Goal: Task Accomplishment & Management: Use online tool/utility

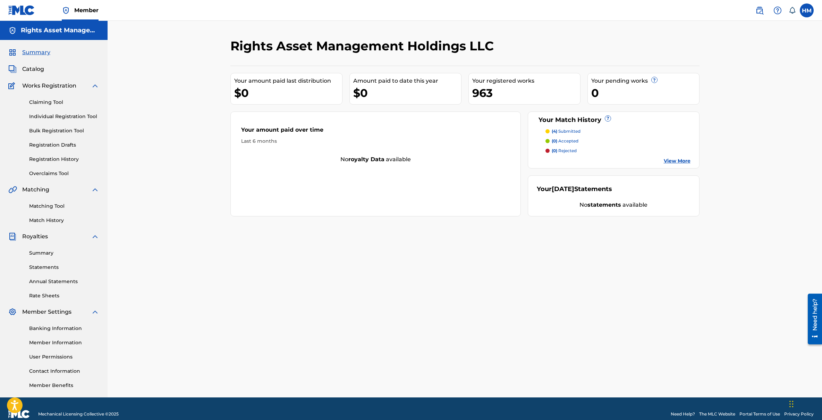
click at [483, 93] on div "963" at bounding box center [526, 93] width 108 height 16
click at [486, 83] on div "Your registered works" at bounding box center [526, 81] width 108 height 8
click at [53, 157] on link "Registration History" at bounding box center [64, 158] width 70 height 7
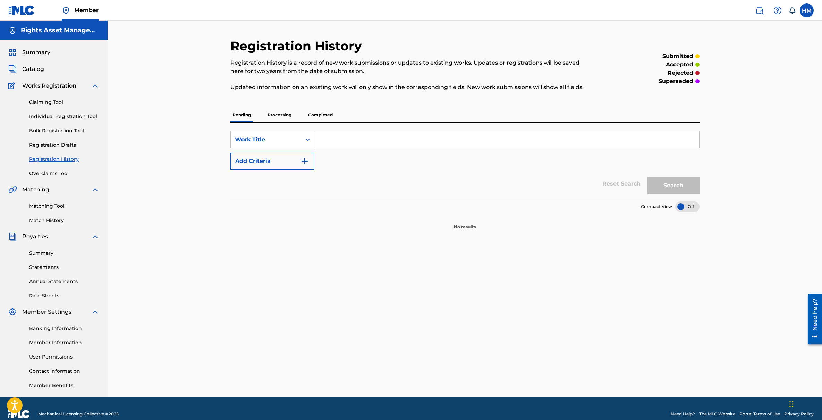
click at [278, 113] on p "Processing" at bounding box center [280, 115] width 28 height 15
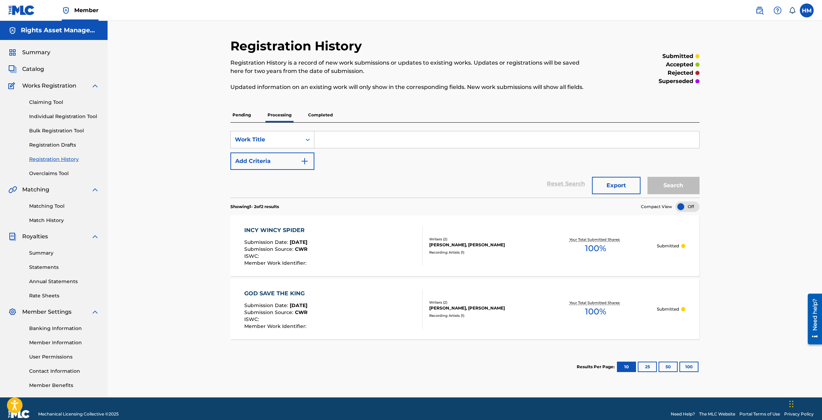
click at [321, 114] on p "Completed" at bounding box center [320, 115] width 29 height 15
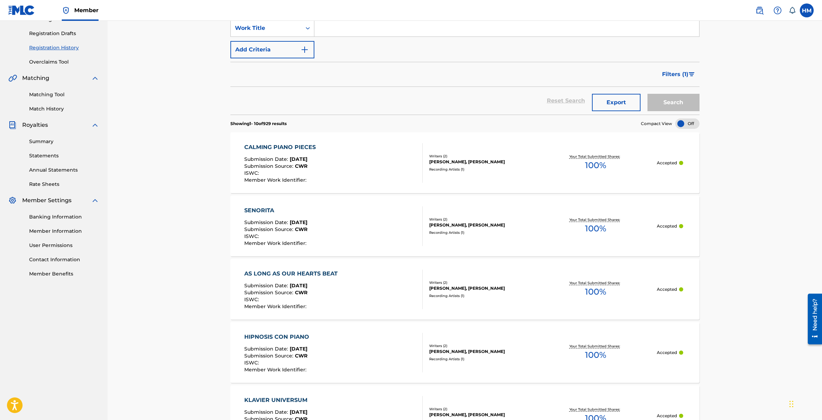
scroll to position [112, 0]
click at [691, 74] on img "Search Form" at bounding box center [692, 74] width 6 height 4
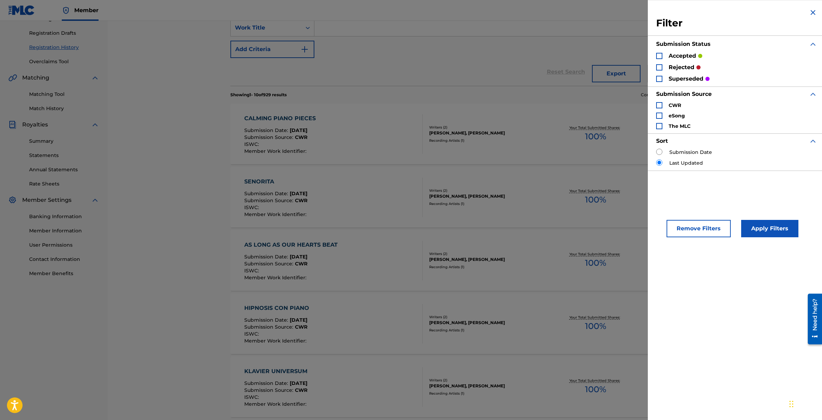
click at [662, 65] on div "Search Form" at bounding box center [659, 67] width 6 height 6
click at [766, 228] on button "Apply Filters" at bounding box center [769, 228] width 57 height 17
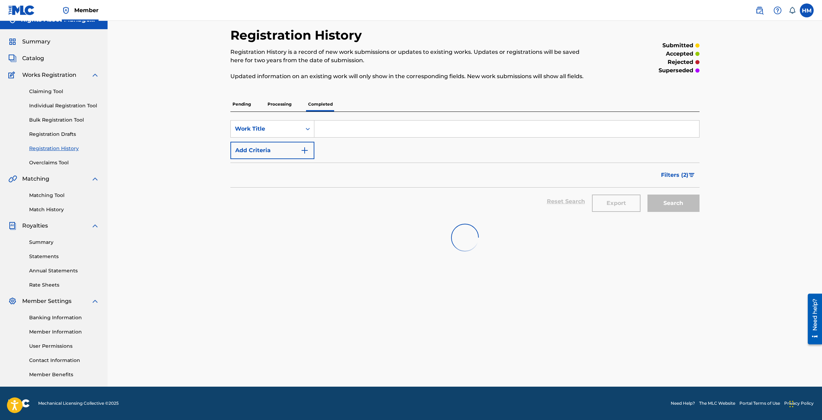
scroll to position [11, 0]
click at [694, 174] on img "Search Form" at bounding box center [692, 175] width 6 height 4
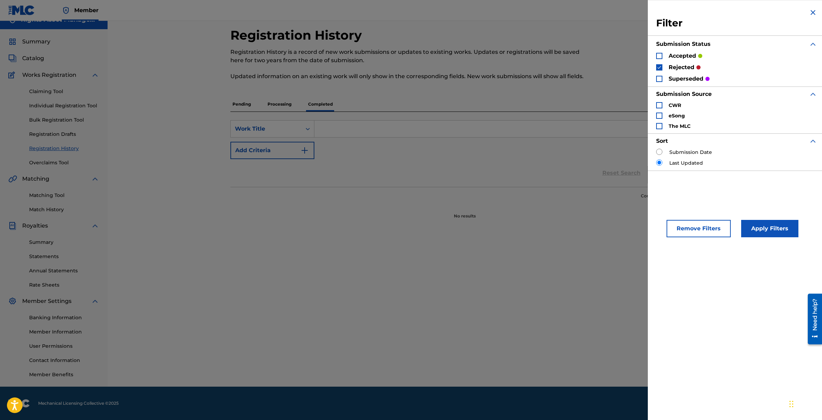
click at [657, 102] on div "Search Form" at bounding box center [659, 105] width 6 height 6
click at [660, 64] on div "Search Form" at bounding box center [659, 67] width 6 height 6
click at [766, 229] on button "Apply Filters" at bounding box center [769, 228] width 57 height 17
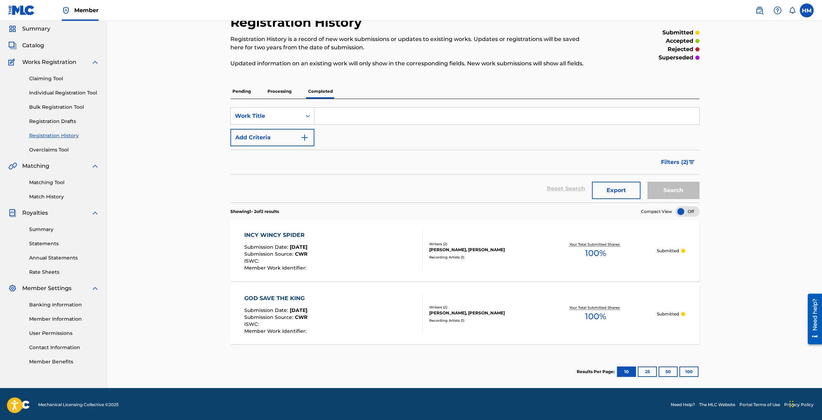
scroll to position [25, 0]
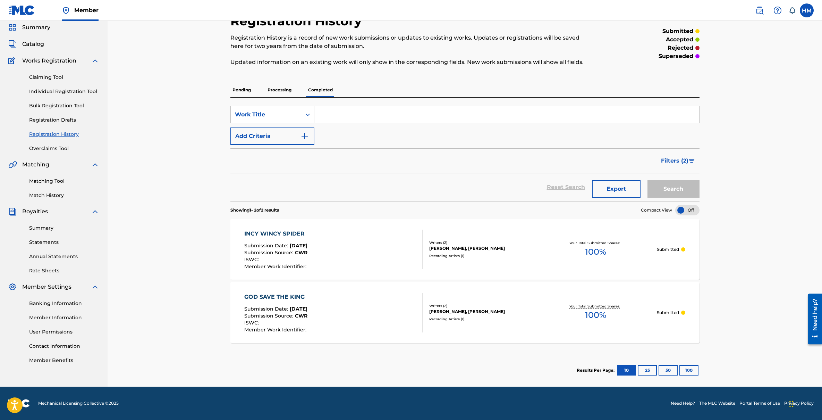
click at [688, 161] on span "Filters ( 2 )" at bounding box center [674, 161] width 27 height 8
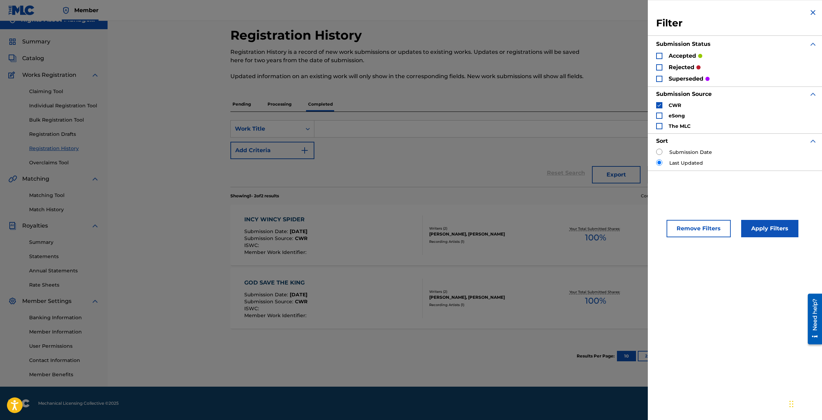
scroll to position [11, 0]
click at [811, 11] on img "Search Form" at bounding box center [813, 12] width 8 height 8
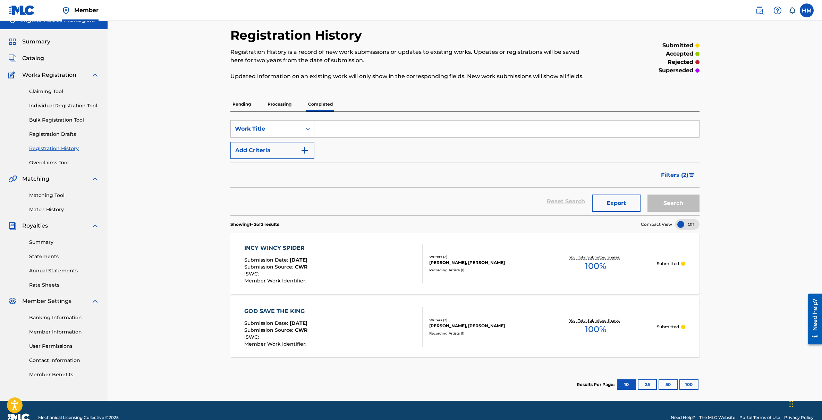
scroll to position [25, 0]
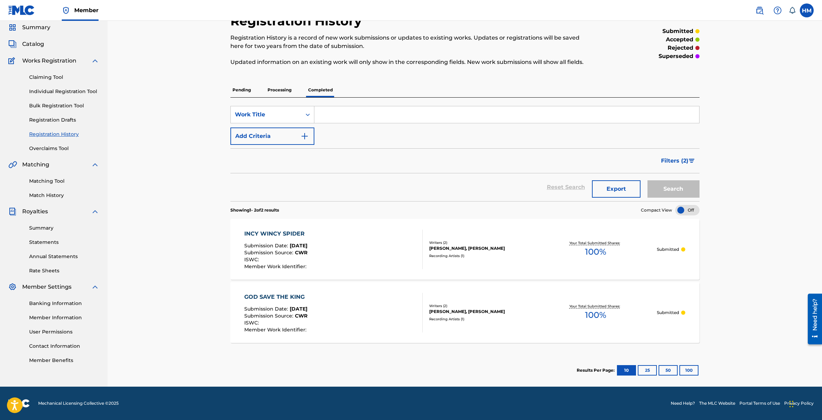
click at [276, 90] on p "Processing" at bounding box center [280, 90] width 28 height 15
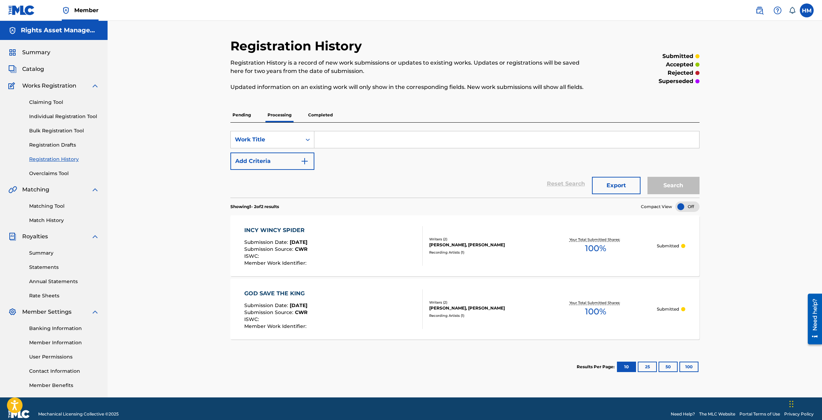
click at [316, 116] on p "Completed" at bounding box center [320, 115] width 29 height 15
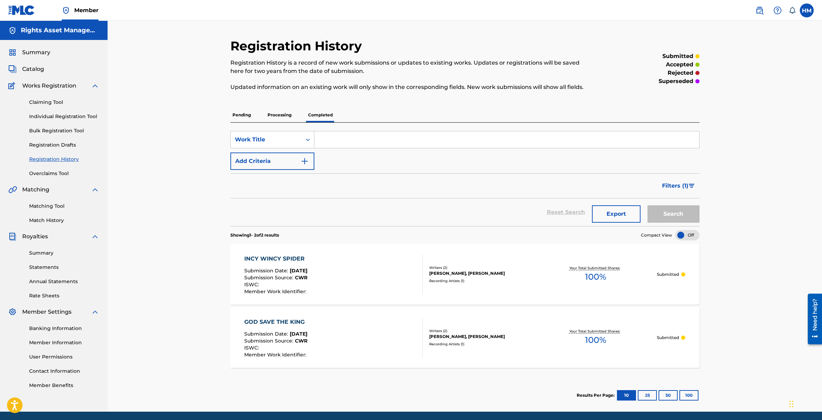
click at [684, 179] on button "Filters ( 1 )" at bounding box center [679, 185] width 42 height 17
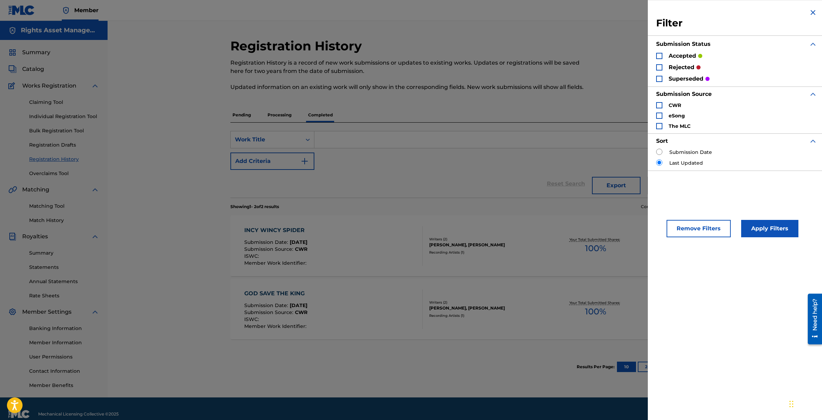
click at [702, 229] on button "Remove Filters" at bounding box center [699, 228] width 64 height 17
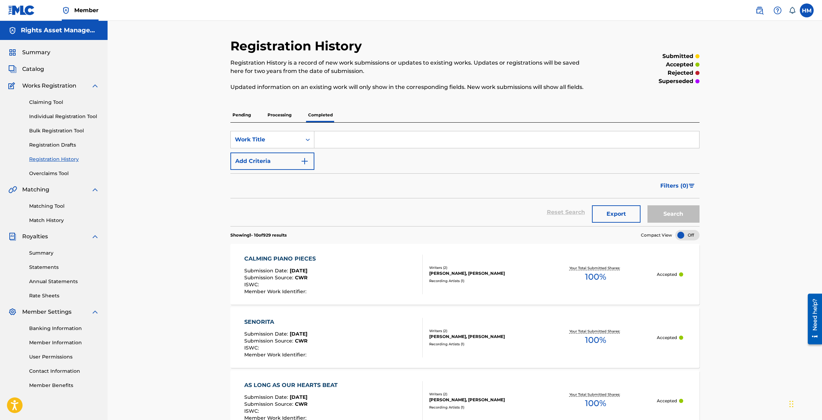
click at [369, 144] on input "Search Form" at bounding box center [506, 139] width 385 height 17
type input "thoughts"
click at [648, 205] on button "Search" at bounding box center [674, 213] width 52 height 17
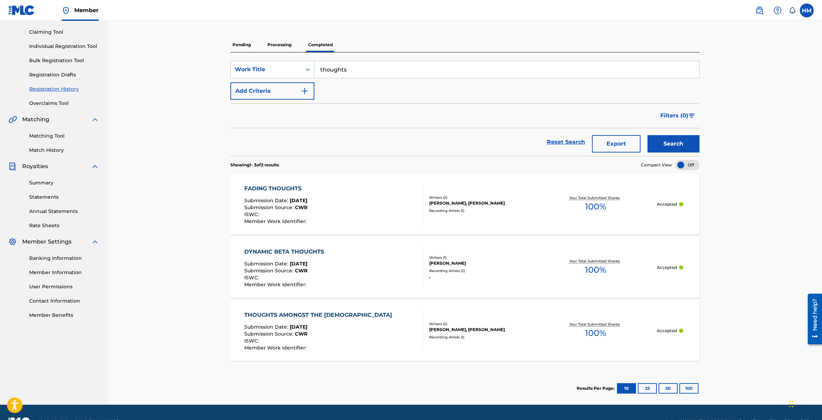
scroll to position [88, 0]
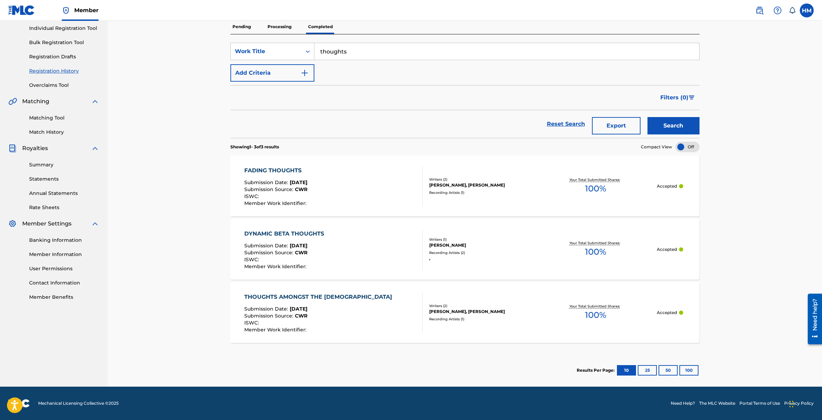
click at [299, 299] on div "THOUGHTS AMONGST THE [DEMOGRAPHIC_DATA]" at bounding box center [319, 297] width 151 height 8
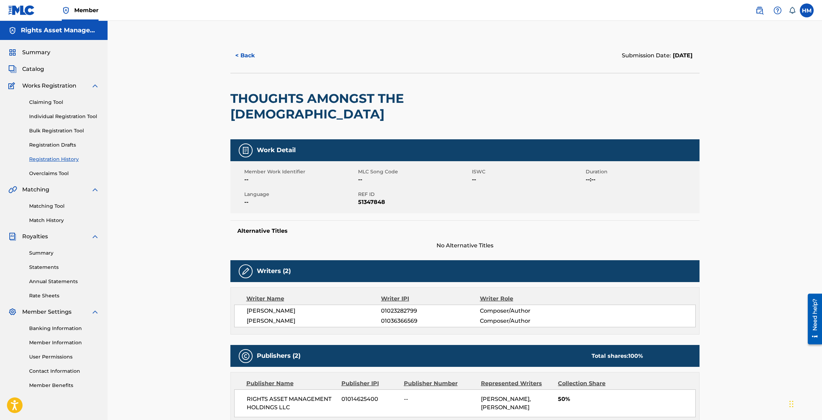
click at [66, 158] on link "Registration History" at bounding box center [64, 158] width 70 height 7
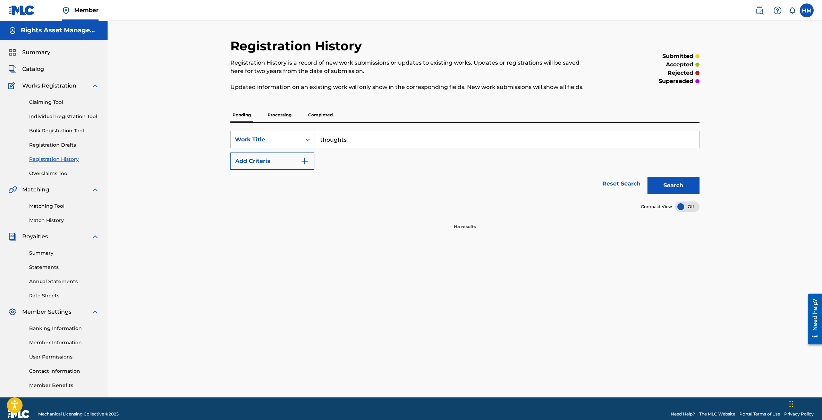
scroll to position [11, 0]
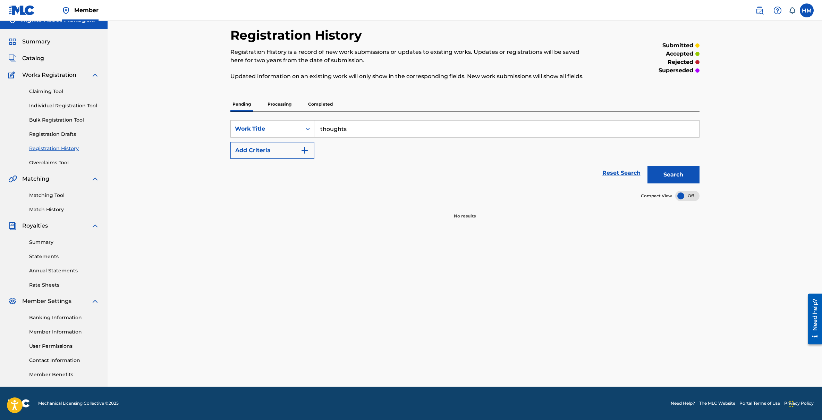
click at [36, 58] on span "Catalog" at bounding box center [33, 58] width 22 height 8
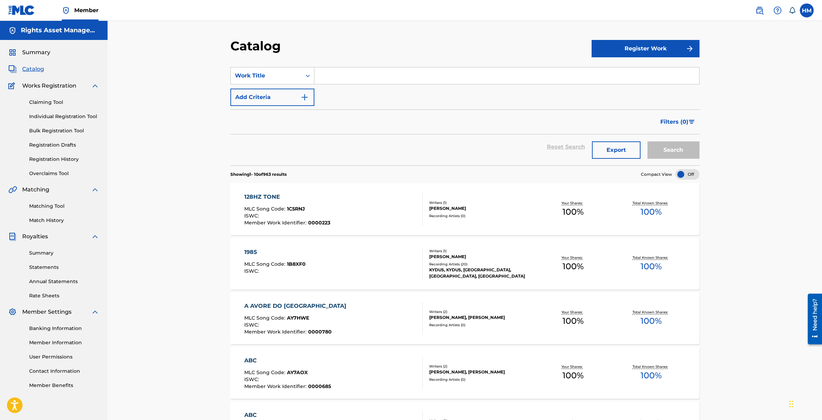
click at [64, 159] on link "Registration History" at bounding box center [64, 158] width 70 height 7
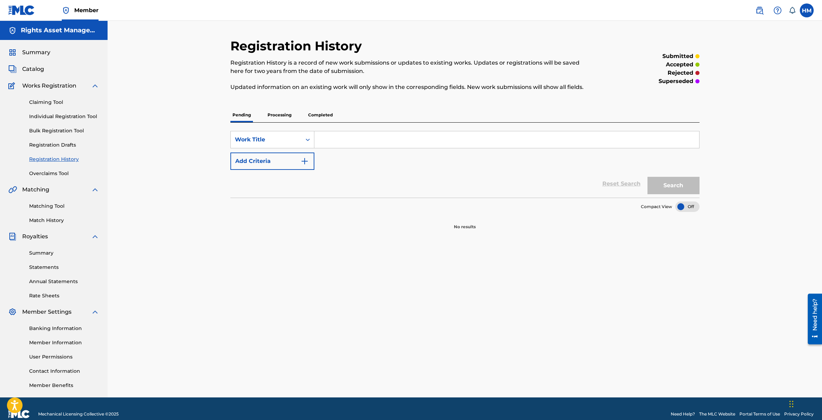
click at [317, 115] on p "Completed" at bounding box center [320, 115] width 29 height 15
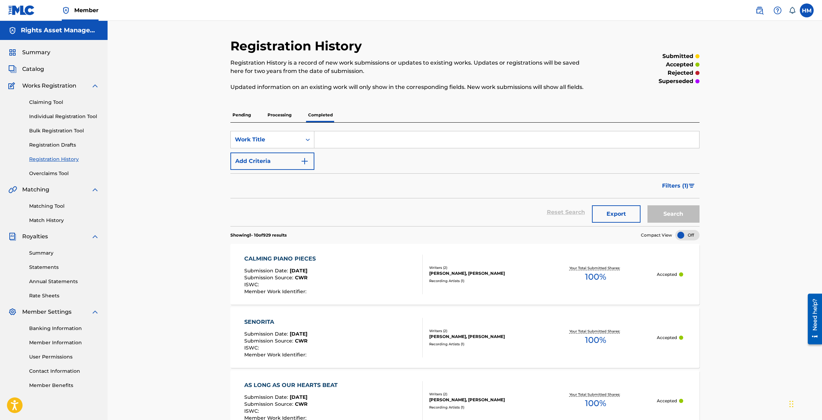
click at [689, 237] on div at bounding box center [687, 235] width 24 height 10
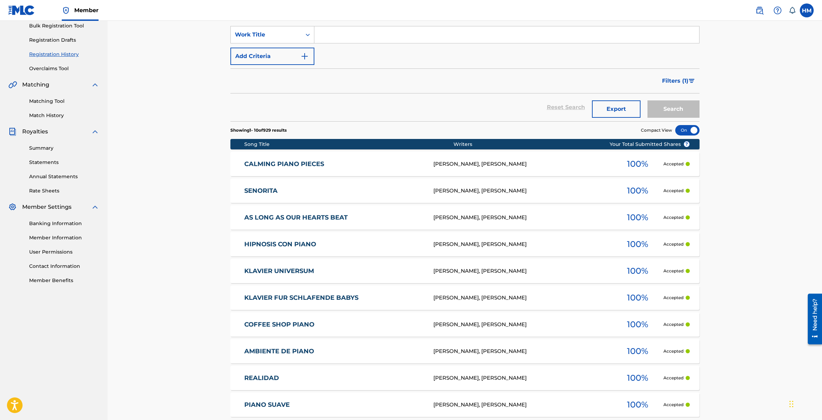
scroll to position [182, 0]
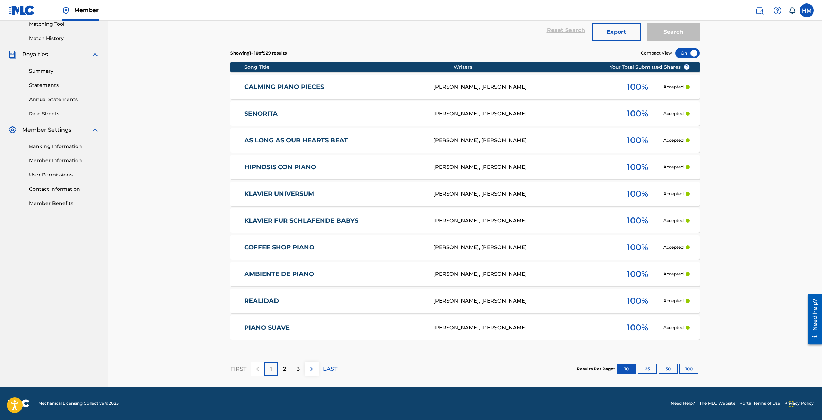
click at [688, 365] on button "100" at bounding box center [689, 368] width 19 height 10
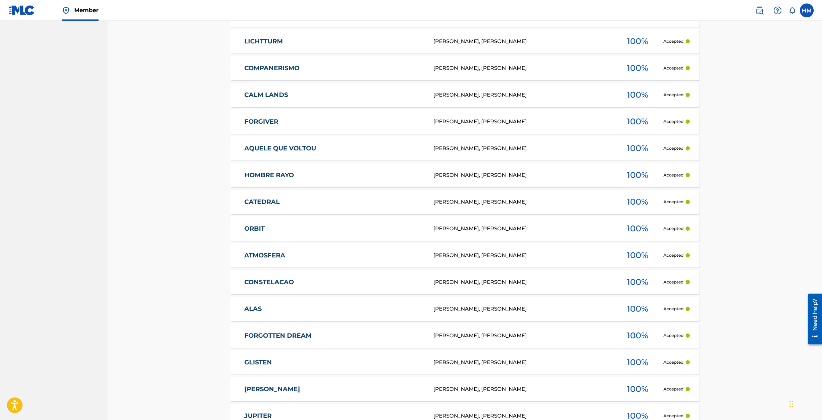
scroll to position [2587, 0]
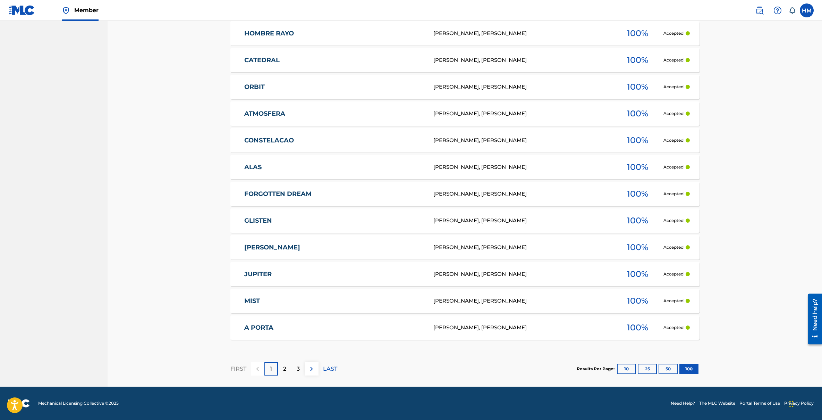
click at [334, 368] on p "LAST" at bounding box center [330, 368] width 14 height 8
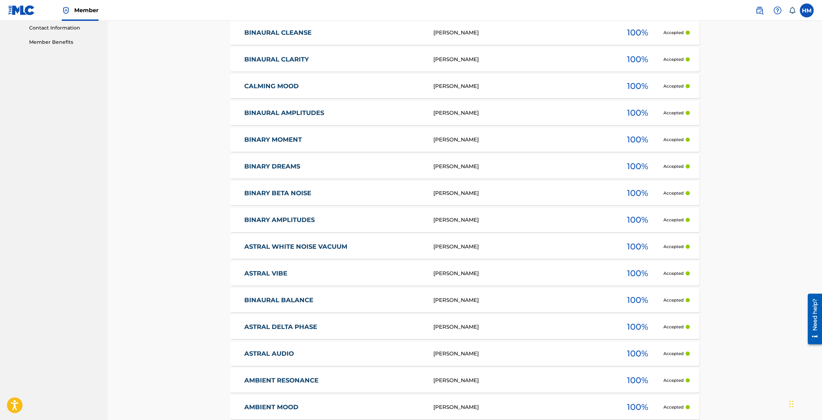
scroll to position [690, 0]
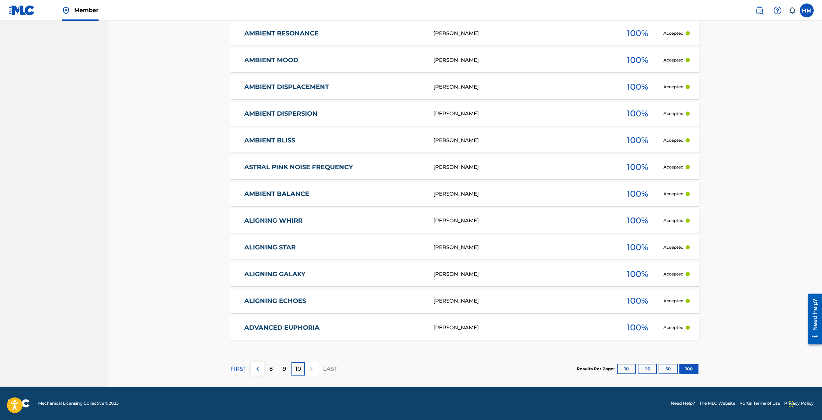
click at [259, 365] on img at bounding box center [257, 368] width 8 height 8
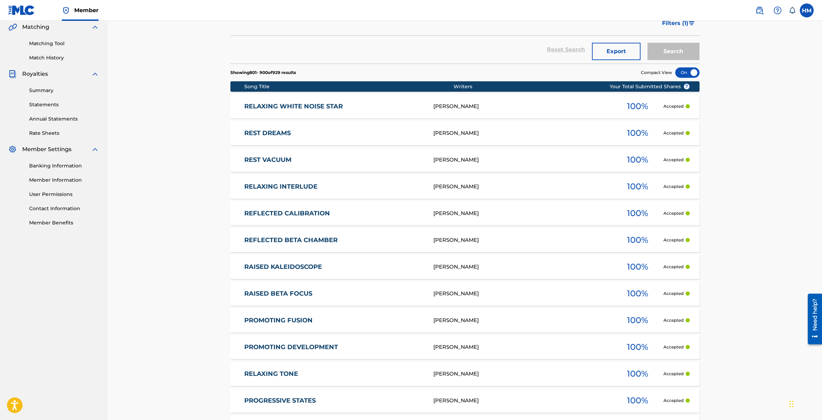
scroll to position [0, 0]
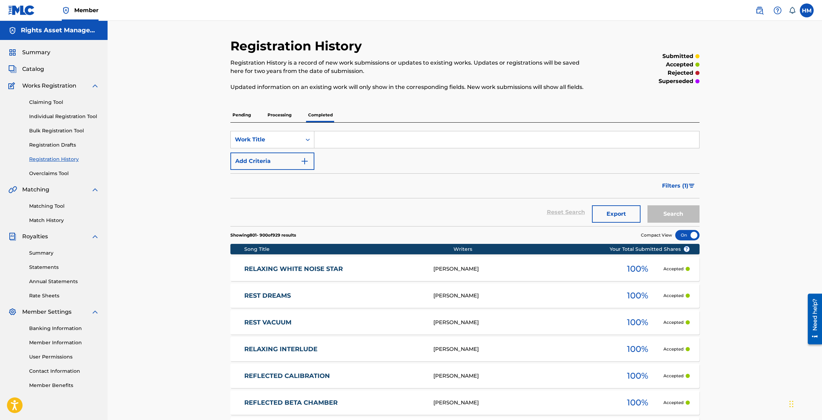
click at [63, 342] on link "Member Information" at bounding box center [64, 342] width 70 height 7
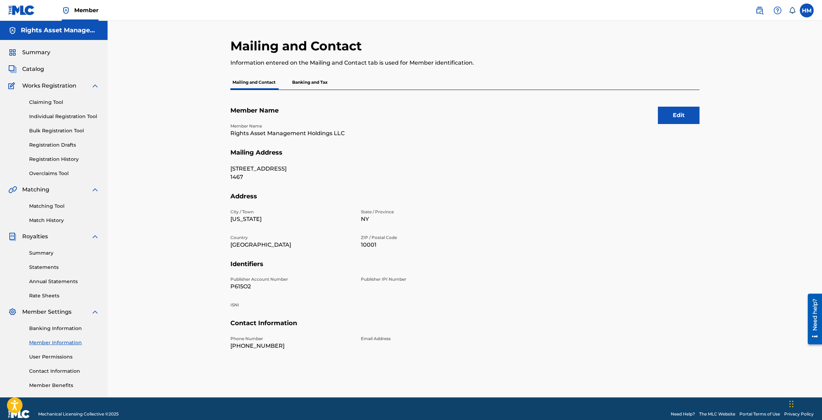
click at [321, 84] on p "Banking and Tax" at bounding box center [310, 82] width 40 height 15
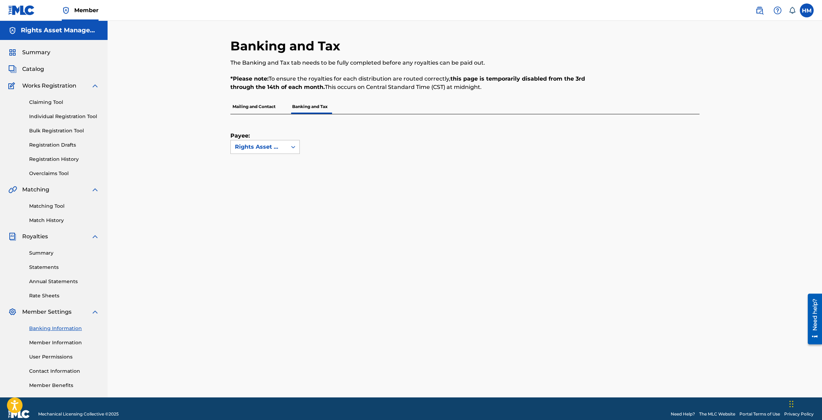
click at [256, 149] on div "Rights Asset Management Holdings LLC" at bounding box center [259, 147] width 48 height 8
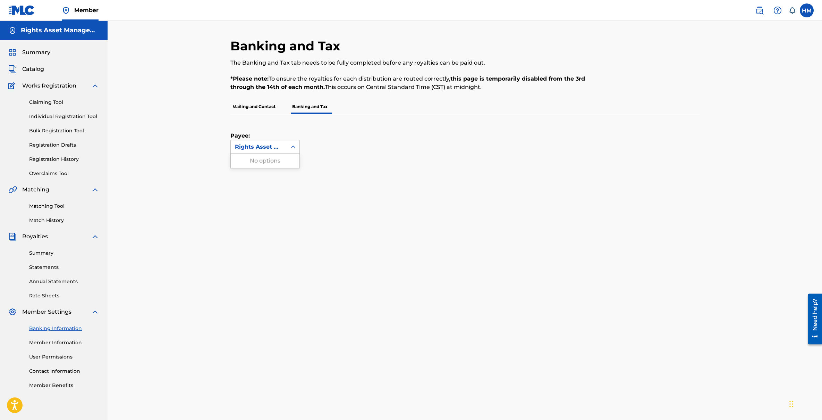
click at [168, 143] on div "Banking and Tax The Banking and Tax tab needs to be fully completed before any …" at bounding box center [465, 289] width 715 height 536
click at [242, 105] on p "Mailing and Contact" at bounding box center [253, 106] width 47 height 15
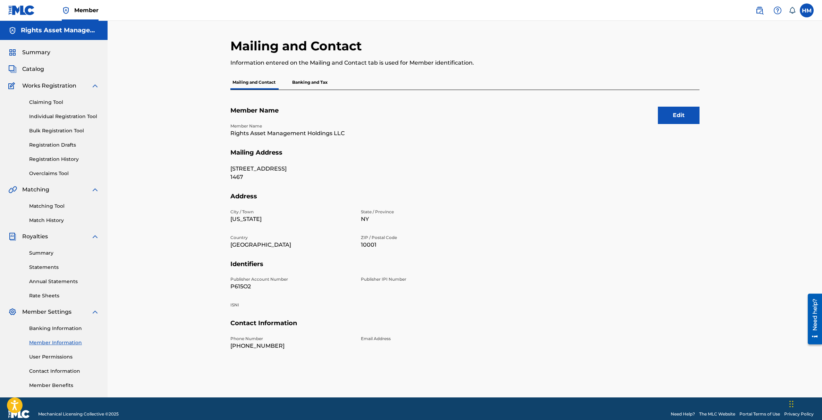
click at [57, 30] on h5 "Rights Asset Management Holdings LLC" at bounding box center [60, 30] width 78 height 8
click at [41, 70] on span "Catalog" at bounding box center [33, 69] width 22 height 8
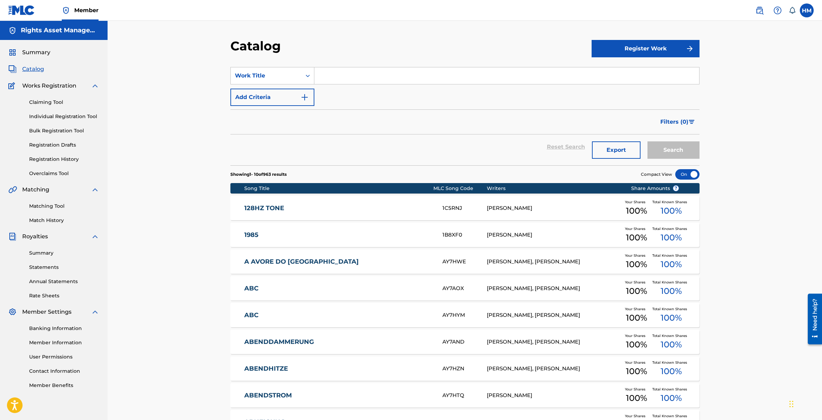
click at [48, 205] on link "Matching Tool" at bounding box center [64, 205] width 70 height 7
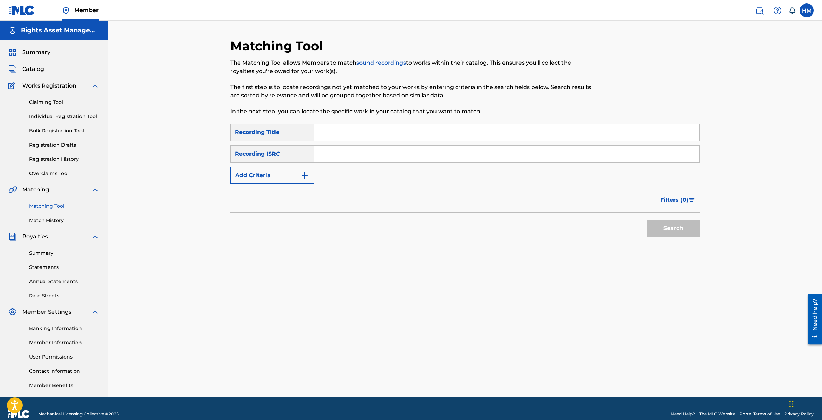
click at [357, 157] on input "Search Form" at bounding box center [506, 153] width 385 height 17
paste input "UK6821806022"
type input "UK6821806022"
click at [660, 227] on button "Search" at bounding box center [674, 227] width 52 height 17
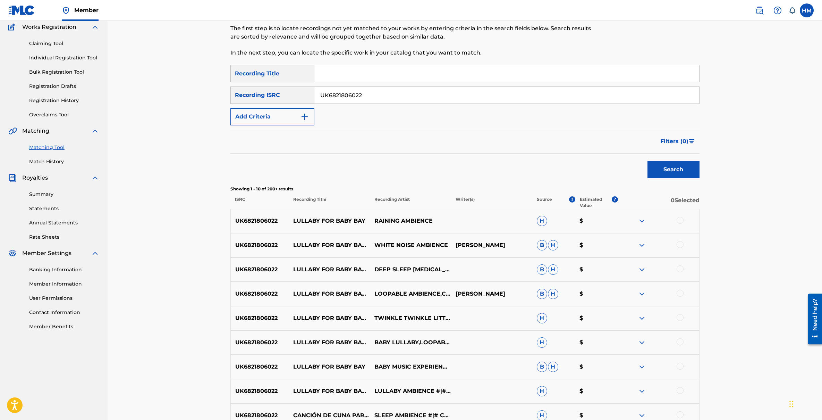
scroll to position [135, 0]
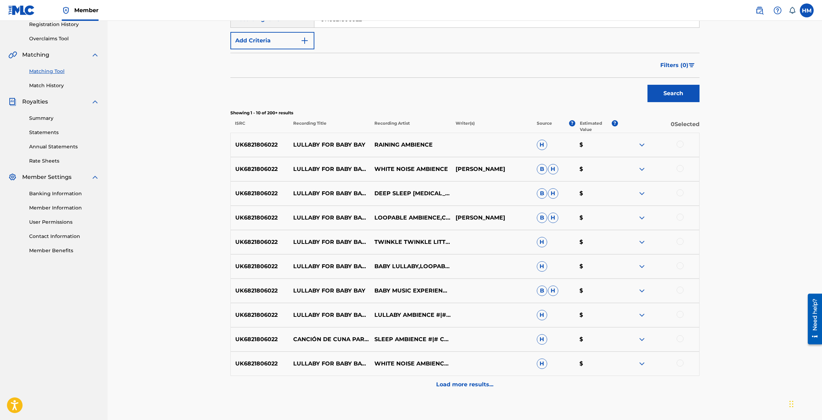
click at [687, 62] on span "Filters ( 0 )" at bounding box center [674, 65] width 28 height 8
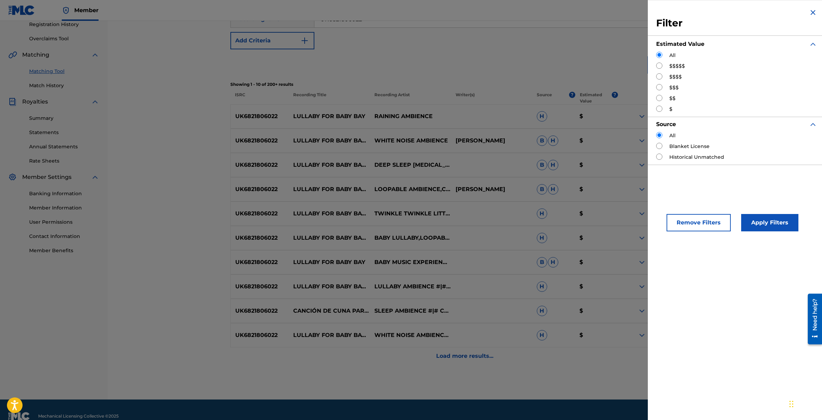
click at [662, 65] on input "Search Form" at bounding box center [659, 65] width 6 height 6
radio input "true"
click at [767, 224] on button "Apply Filters" at bounding box center [769, 222] width 57 height 17
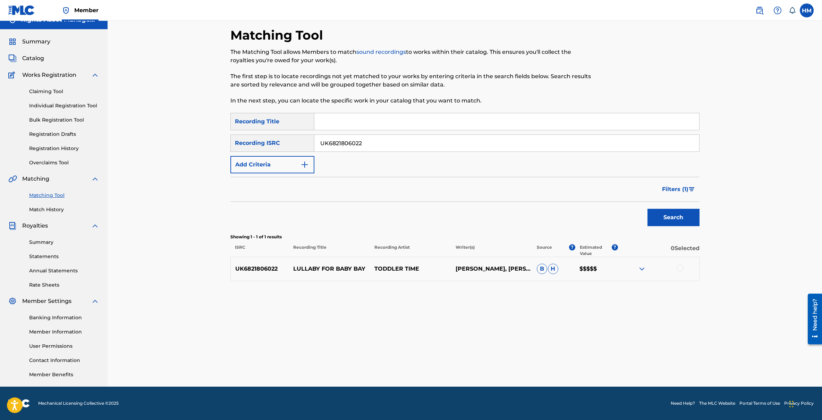
click at [680, 268] on div at bounding box center [680, 267] width 7 height 7
click at [690, 188] on img "Search Form" at bounding box center [692, 189] width 6 height 4
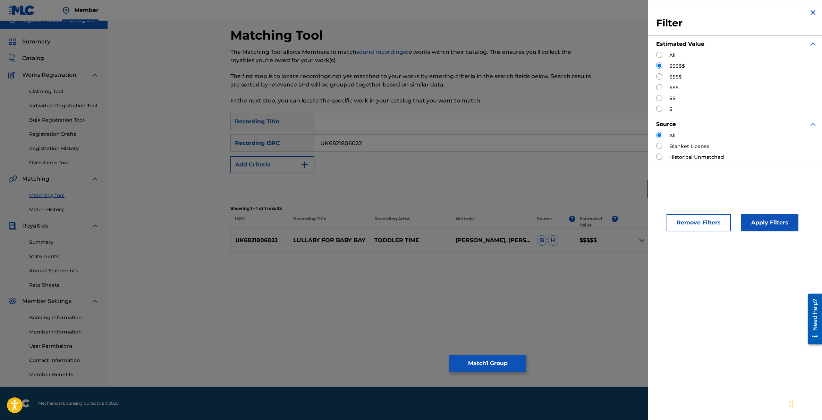
click at [671, 74] on label "$$$$" at bounding box center [676, 76] width 12 height 7
click at [661, 78] on input "Search Form" at bounding box center [659, 76] width 6 height 6
radio input "true"
click at [762, 222] on button "Apply Filters" at bounding box center [769, 222] width 57 height 17
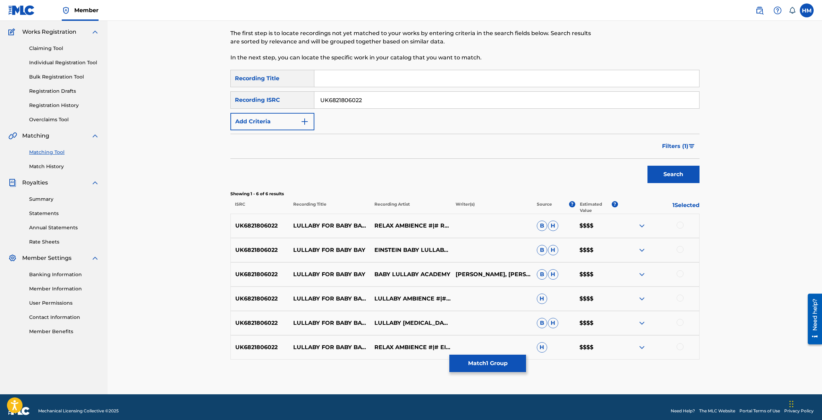
scroll to position [61, 0]
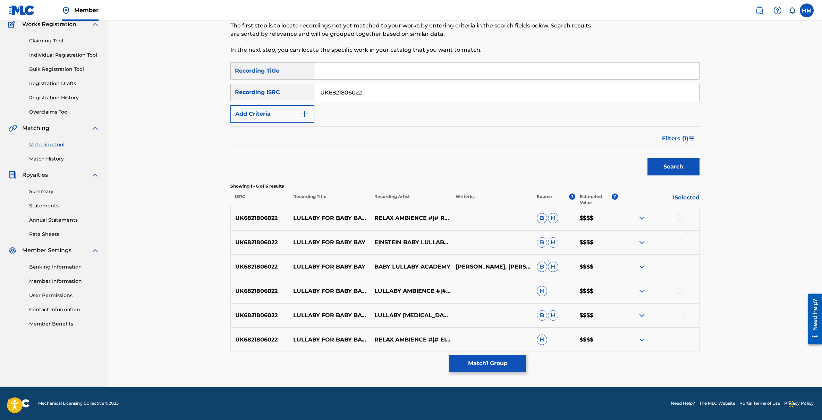
click at [681, 217] on div at bounding box center [680, 217] width 7 height 7
click at [680, 241] on div at bounding box center [680, 241] width 7 height 7
click at [680, 264] on div at bounding box center [680, 265] width 7 height 7
click at [681, 292] on div at bounding box center [680, 290] width 7 height 7
click at [680, 313] on div at bounding box center [680, 314] width 7 height 7
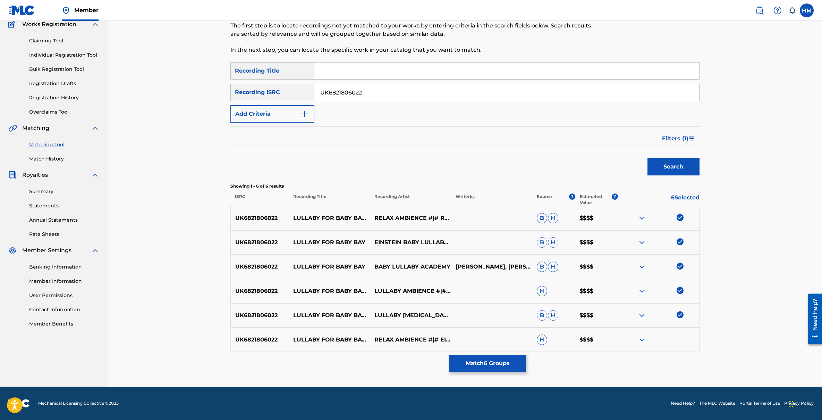
click at [680, 340] on div at bounding box center [680, 338] width 7 height 7
click at [690, 137] on img "Search Form" at bounding box center [692, 138] width 6 height 4
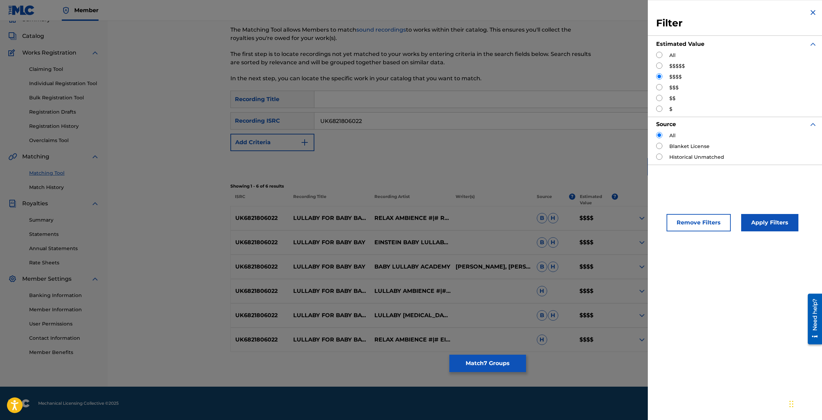
click at [659, 86] on input "Search Form" at bounding box center [659, 87] width 6 height 6
radio input "true"
click at [773, 227] on button "Apply Filters" at bounding box center [769, 222] width 57 height 17
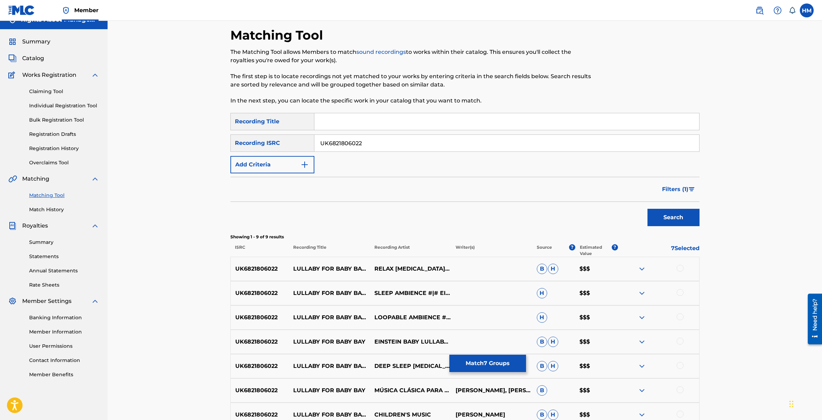
scroll to position [134, 0]
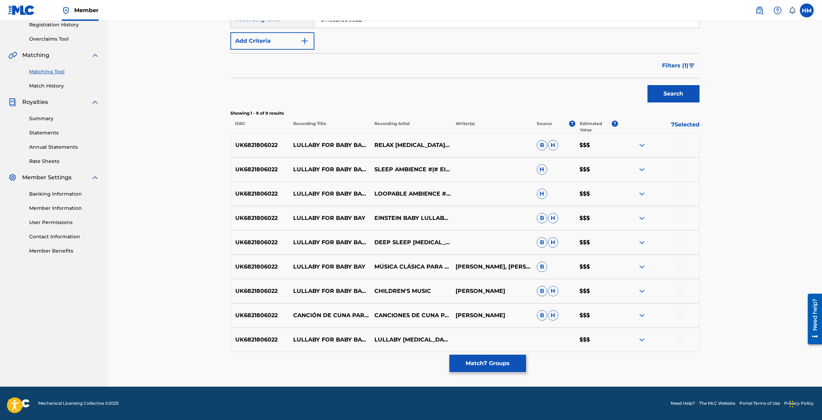
click at [681, 145] on div at bounding box center [680, 144] width 7 height 7
click at [680, 170] on div at bounding box center [680, 168] width 7 height 7
click at [680, 190] on div at bounding box center [680, 193] width 7 height 7
click at [680, 215] on div at bounding box center [680, 217] width 7 height 7
click at [681, 243] on div at bounding box center [680, 241] width 7 height 7
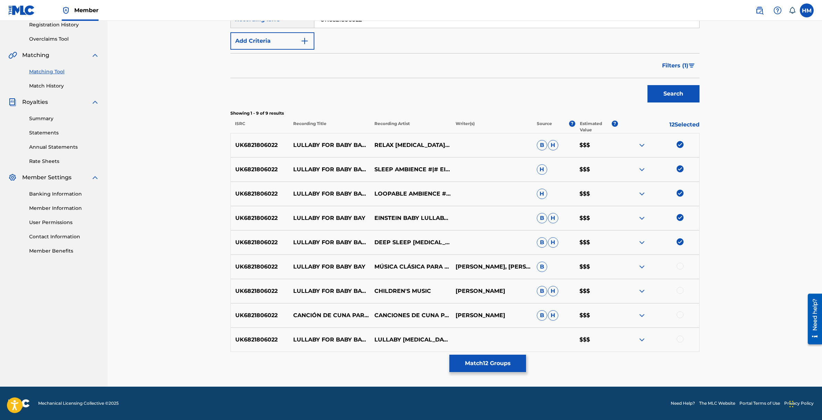
click at [681, 263] on div at bounding box center [680, 265] width 7 height 7
click at [681, 289] on div at bounding box center [680, 290] width 7 height 7
click at [680, 315] on div at bounding box center [680, 314] width 7 height 7
click at [680, 339] on div at bounding box center [680, 338] width 7 height 7
click at [684, 68] on span "Filters ( 1 )" at bounding box center [675, 65] width 26 height 8
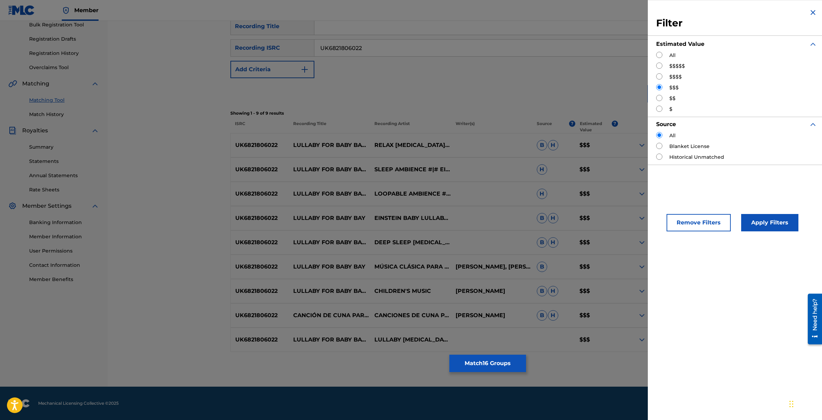
scroll to position [106, 0]
click at [659, 97] on input "Search Form" at bounding box center [659, 98] width 6 height 6
radio input "true"
click at [760, 226] on button "Apply Filters" at bounding box center [769, 222] width 57 height 17
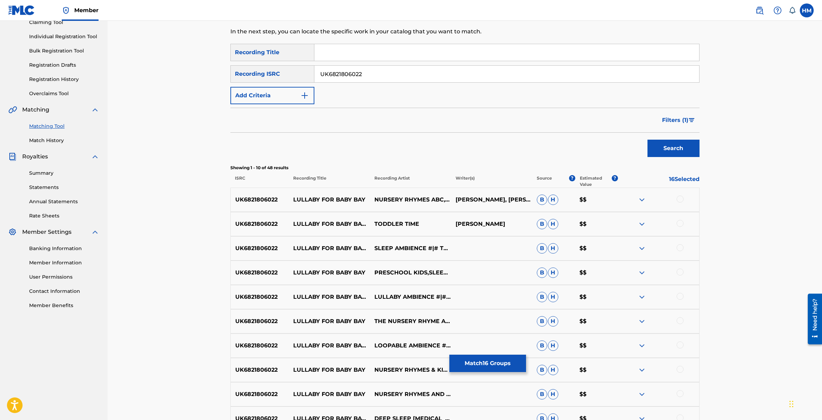
scroll to position [176, 0]
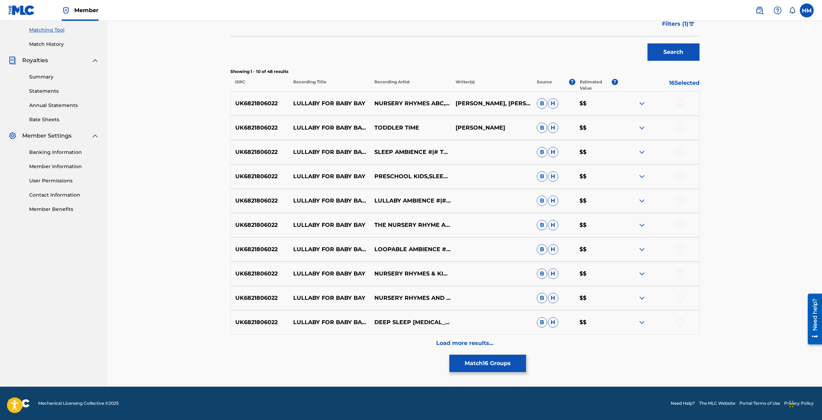
click at [680, 104] on div at bounding box center [680, 102] width 7 height 7
click at [680, 126] on div at bounding box center [680, 127] width 7 height 7
click at [680, 150] on div at bounding box center [680, 151] width 7 height 7
click at [680, 176] on div at bounding box center [680, 175] width 7 height 7
click at [680, 201] on div at bounding box center [680, 199] width 7 height 7
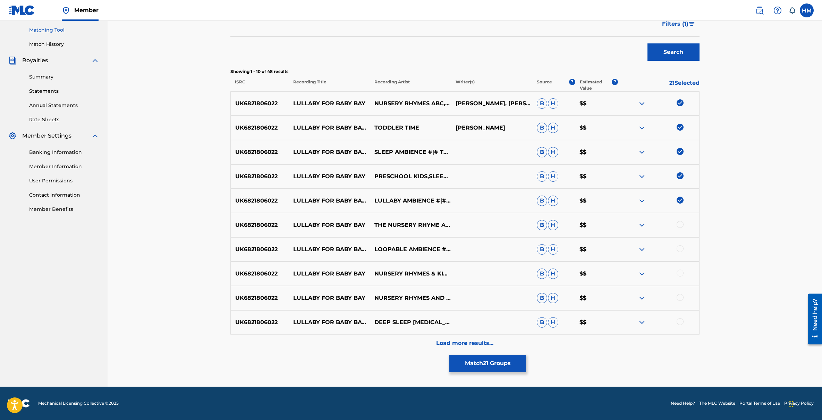
click at [680, 230] on div "UK6821806022 LULLABY FOR BABY BAY THE NURSERY RHYME ARCHIVE #|# KIDS MUSIC #|# …" at bounding box center [464, 225] width 469 height 24
click at [680, 228] on div at bounding box center [658, 225] width 81 height 8
click at [680, 249] on div at bounding box center [680, 248] width 7 height 7
click at [680, 271] on div at bounding box center [680, 272] width 7 height 7
click at [682, 298] on div at bounding box center [680, 297] width 7 height 7
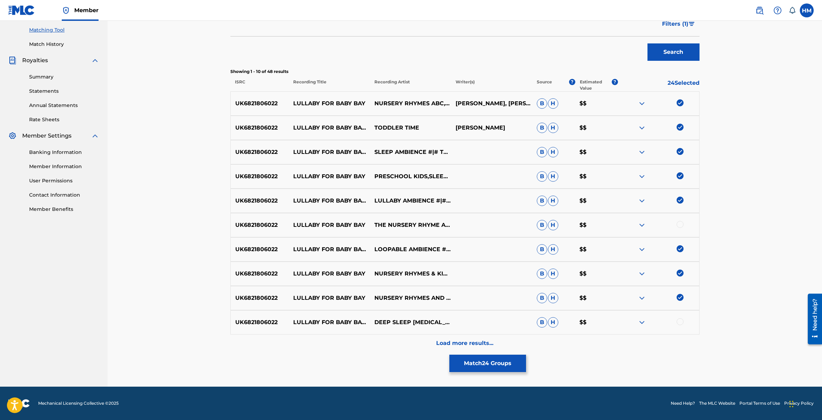
click at [680, 325] on div at bounding box center [680, 321] width 7 height 7
click at [680, 225] on div at bounding box center [680, 224] width 7 height 7
drag, startPoint x: 293, startPoint y: 102, endPoint x: 366, endPoint y: 102, distance: 72.9
click at [366, 102] on p "LULLABY FOR BABY BAY" at bounding box center [329, 103] width 81 height 8
copy p "LULLABY FOR BABY BAY"
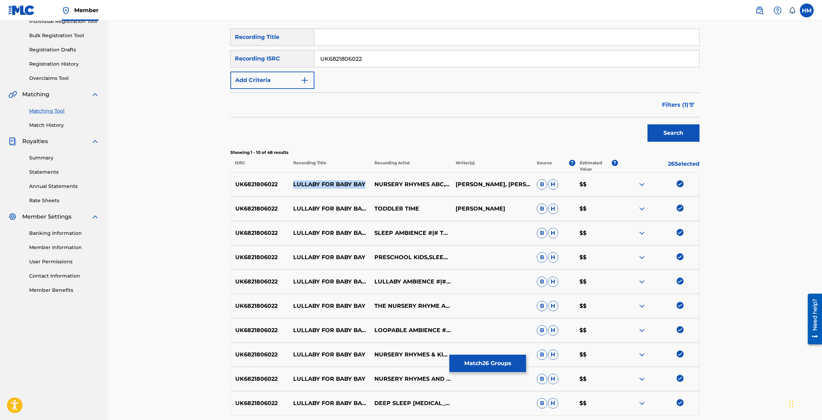
scroll to position [0, 0]
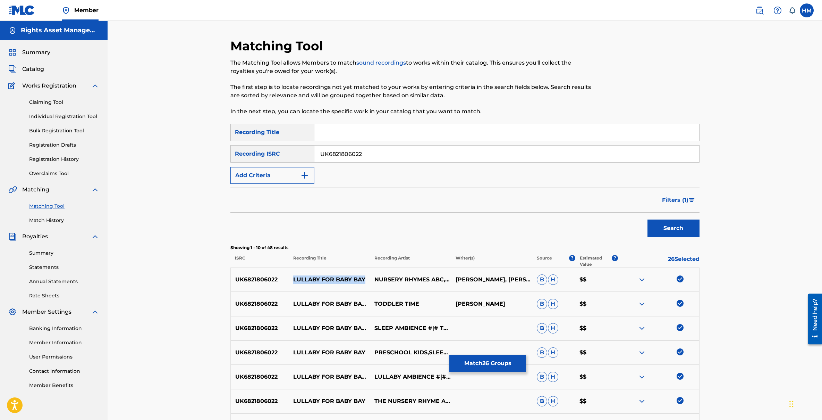
click at [41, 67] on span "Catalog" at bounding box center [33, 69] width 22 height 8
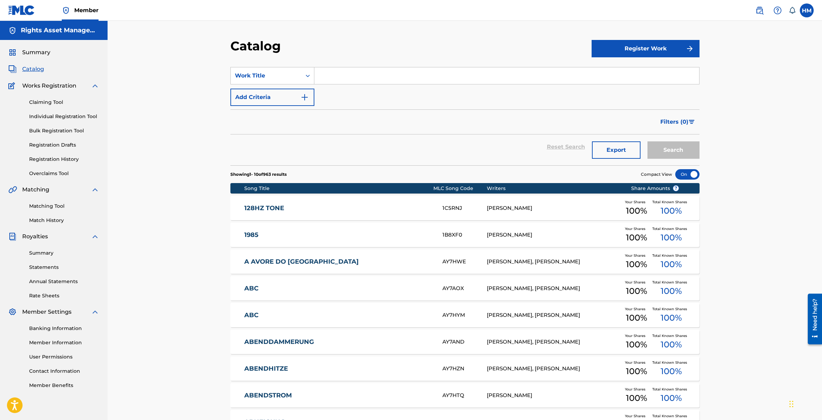
click at [340, 74] on input "Search Form" at bounding box center [506, 75] width 385 height 17
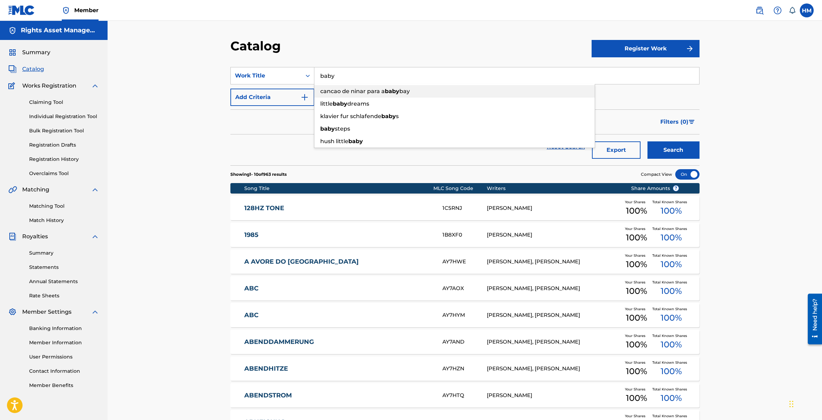
click at [378, 92] on span "cancao de ninar para a" at bounding box center [352, 91] width 65 height 7
type input "cancao de ninar para a baby bay"
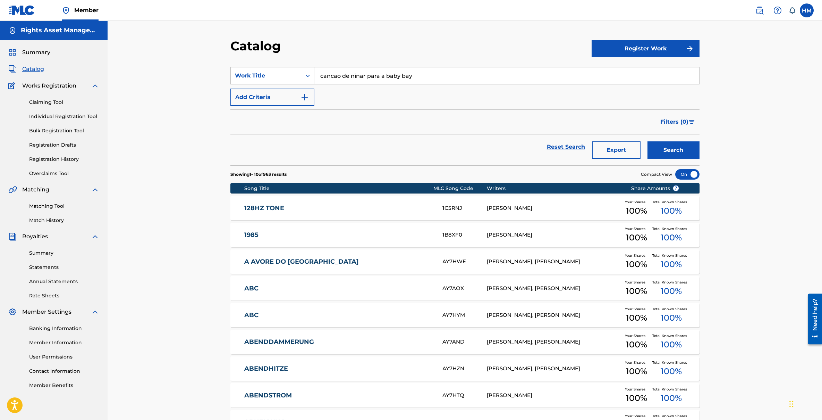
click at [672, 150] on button "Search" at bounding box center [674, 149] width 52 height 17
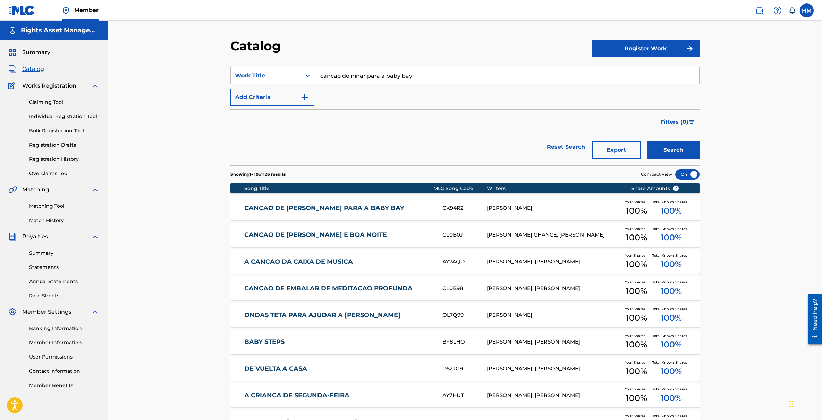
click at [327, 208] on link "CANCAO DE [PERSON_NAME] PARA A BABY BAY" at bounding box center [338, 208] width 189 height 8
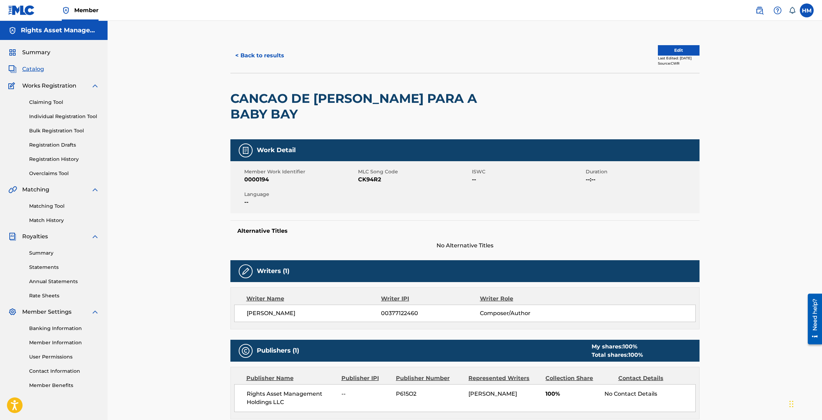
click at [664, 45] on button "Edit" at bounding box center [679, 50] width 42 height 10
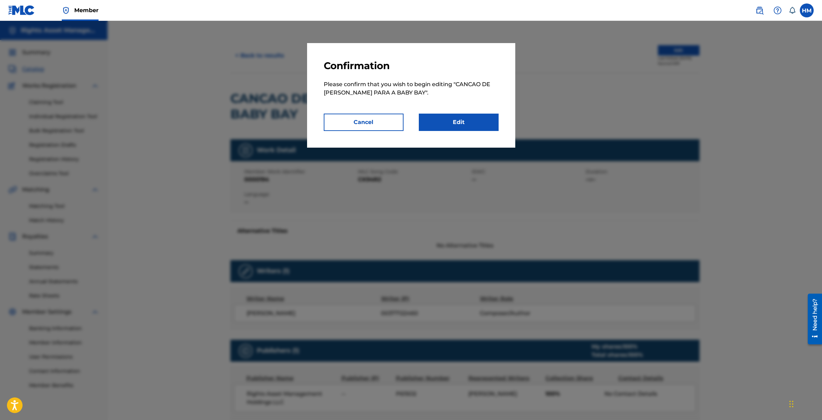
click at [463, 125] on link "Edit" at bounding box center [459, 121] width 80 height 17
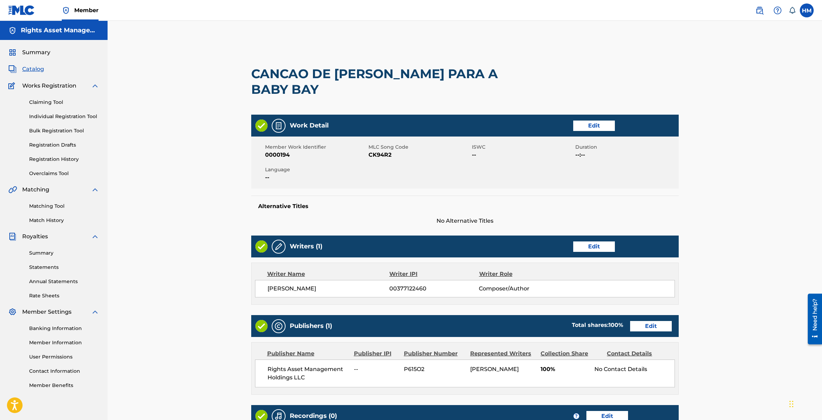
click at [594, 120] on link "Edit" at bounding box center [594, 125] width 42 height 10
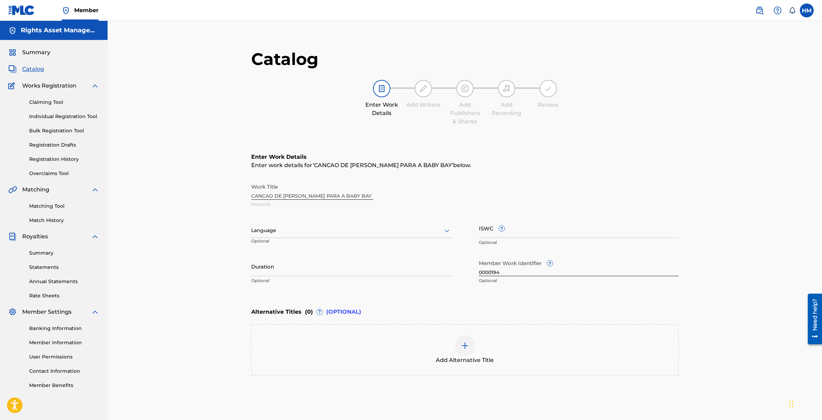
click at [451, 353] on div "Add Alternative Title" at bounding box center [465, 349] width 426 height 29
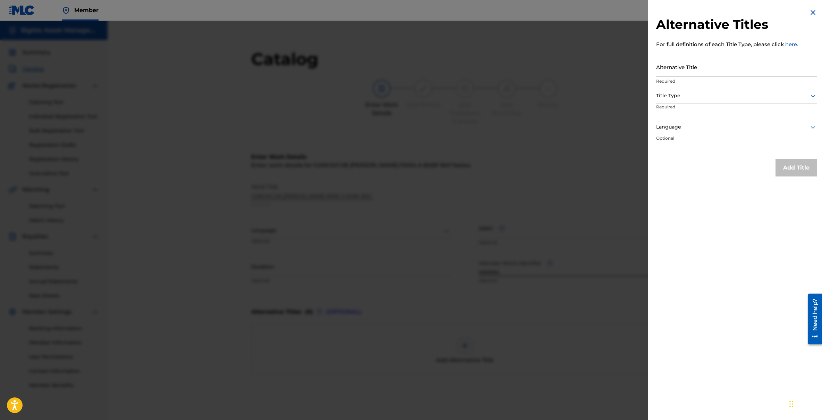
click at [693, 69] on input "Alternative Title" at bounding box center [736, 67] width 161 height 20
paste input "LULLABY FOR BABY BAY"
type input "LULLABY FOR BABY BAY"
click at [702, 212] on div "Alternative Titles For full definitions of each Title Type, please click here. …" at bounding box center [737, 210] width 178 height 420
click at [686, 102] on div "Title Type" at bounding box center [736, 96] width 161 height 16
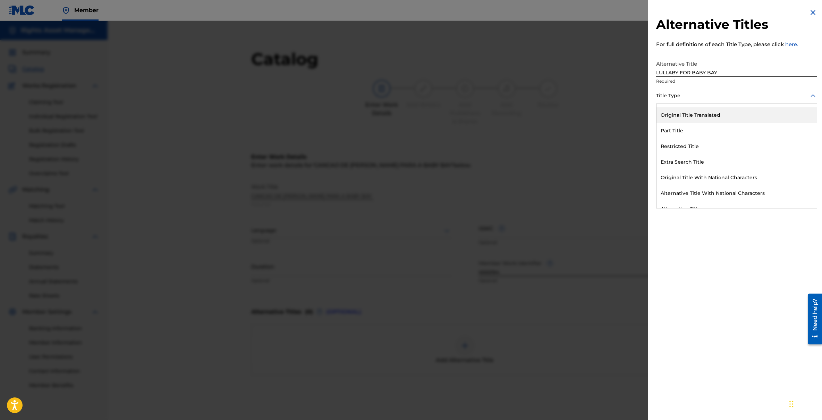
scroll to position [68, 0]
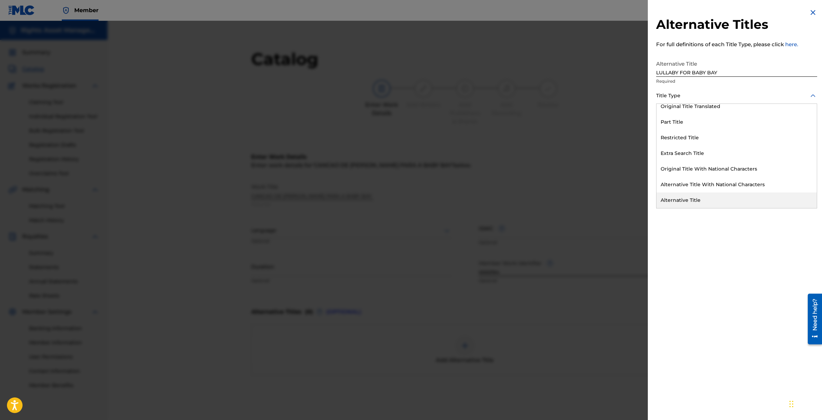
click at [692, 199] on div "Alternative Title" at bounding box center [737, 200] width 160 height 16
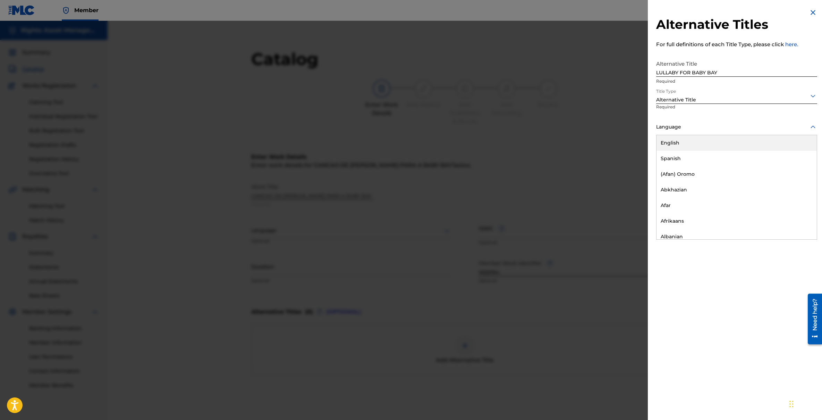
click at [697, 126] on div at bounding box center [736, 127] width 161 height 9
click at [689, 142] on div "English" at bounding box center [737, 143] width 160 height 16
click at [797, 171] on button "Add Title" at bounding box center [797, 167] width 42 height 17
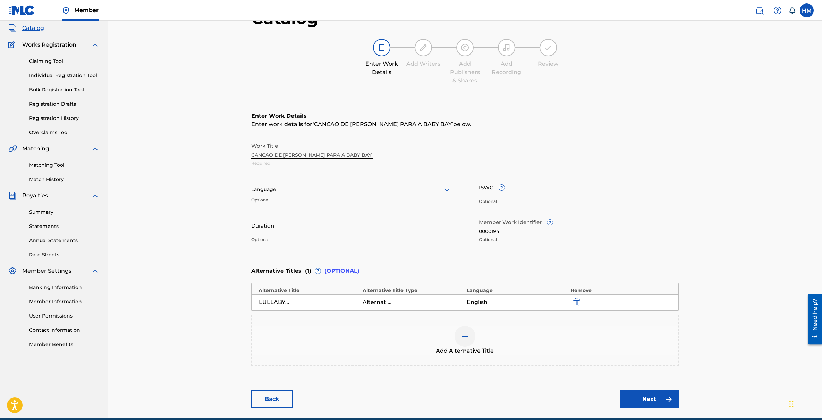
scroll to position [73, 0]
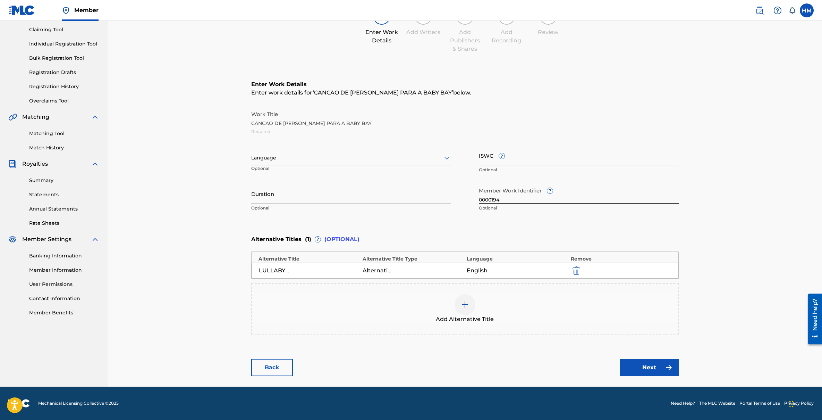
click at [638, 367] on link "Next" at bounding box center [649, 367] width 59 height 17
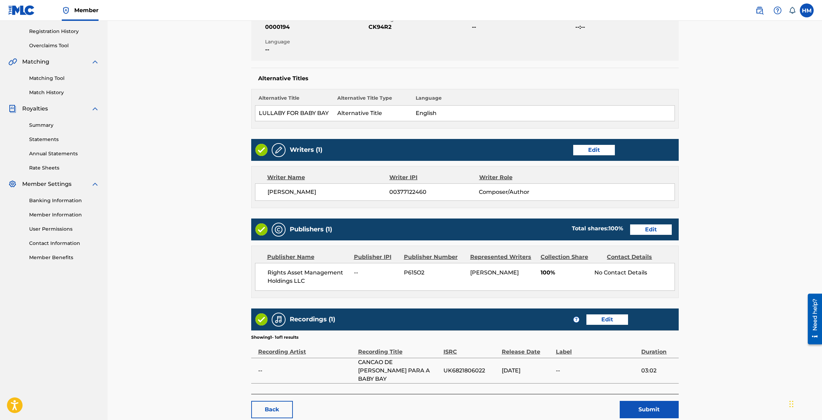
scroll to position [146, 0]
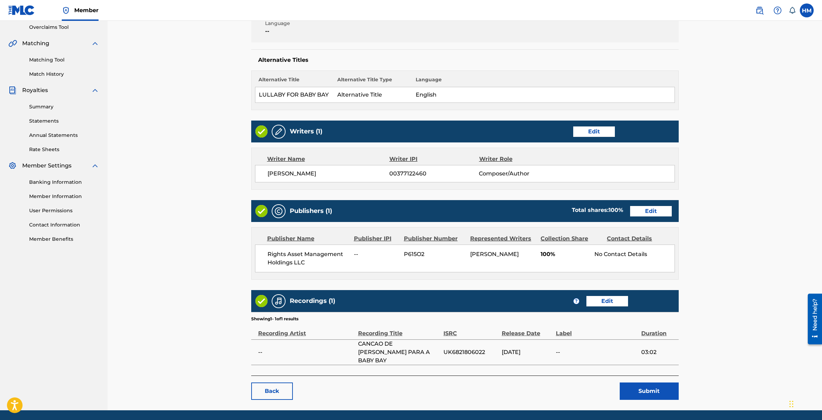
click at [649, 382] on button "Submit" at bounding box center [649, 390] width 59 height 17
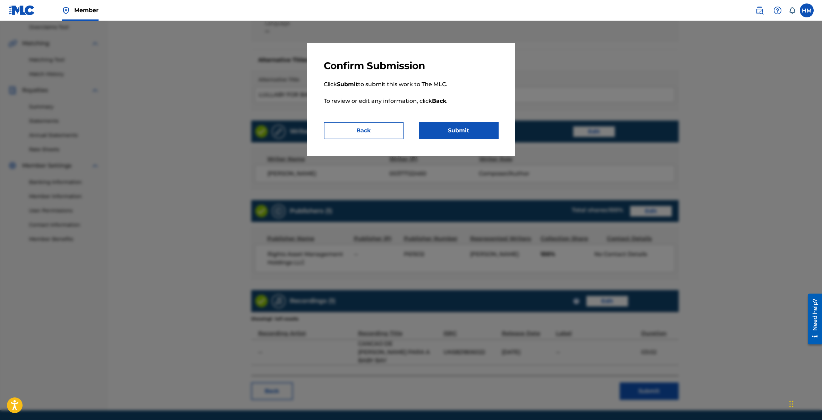
click at [456, 131] on button "Submit" at bounding box center [459, 130] width 80 height 17
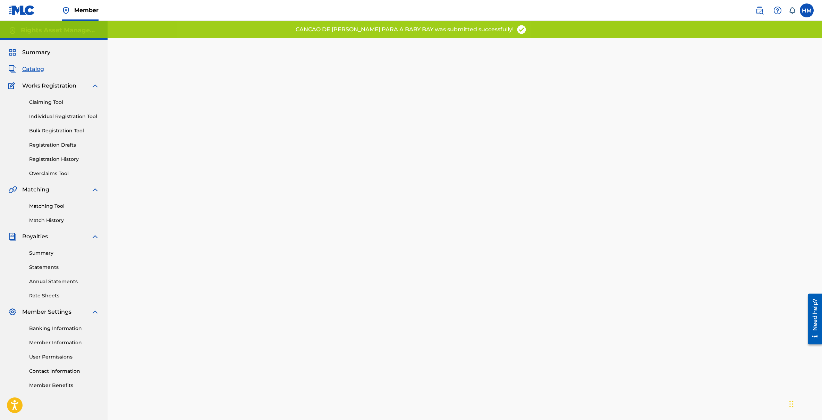
click at [51, 205] on link "Matching Tool" at bounding box center [64, 205] width 70 height 7
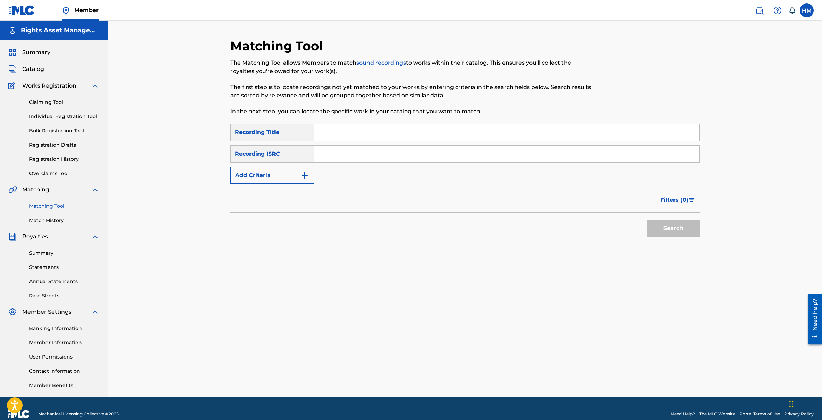
click at [369, 149] on input "Search Form" at bounding box center [506, 153] width 385 height 17
paste input "UK6821806022"
type input "UK6821806022"
click at [662, 222] on button "Search" at bounding box center [674, 227] width 52 height 17
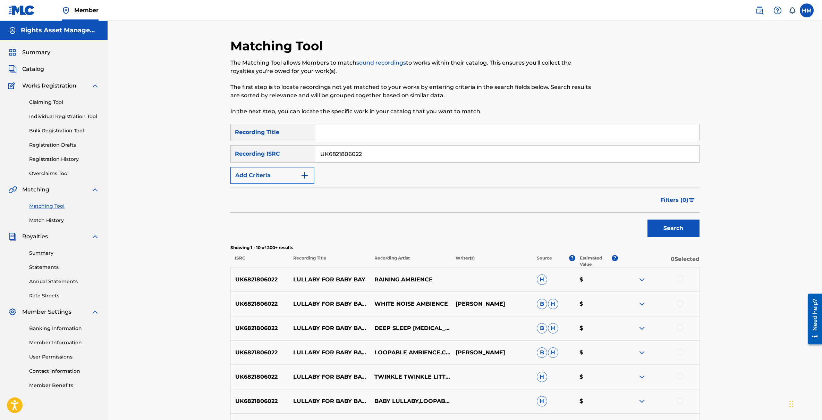
scroll to position [176, 0]
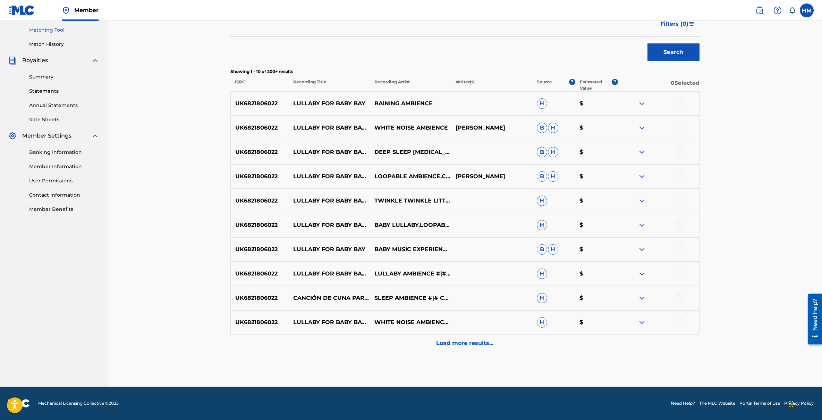
click at [679, 104] on div at bounding box center [680, 102] width 7 height 7
click at [679, 129] on div at bounding box center [680, 127] width 7 height 7
click at [679, 149] on div at bounding box center [680, 151] width 7 height 7
click at [681, 180] on div at bounding box center [658, 176] width 81 height 8
click at [681, 174] on div at bounding box center [680, 175] width 7 height 7
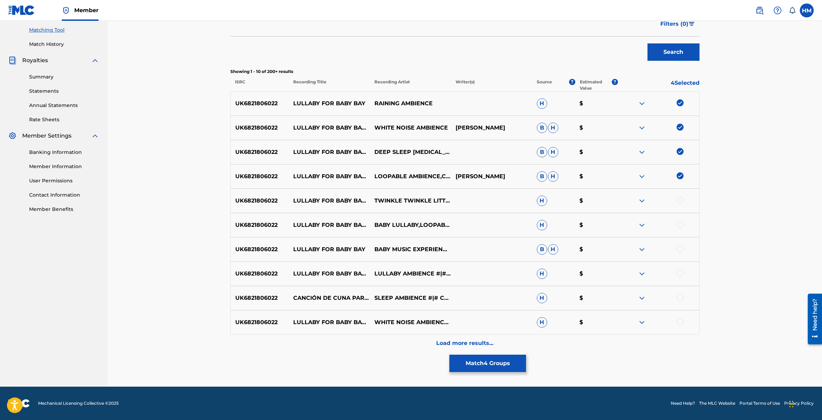
click at [681, 199] on div at bounding box center [680, 199] width 7 height 7
click at [680, 221] on div at bounding box center [680, 224] width 7 height 7
click at [680, 247] on div at bounding box center [680, 248] width 7 height 7
click at [680, 276] on div at bounding box center [680, 272] width 7 height 7
click at [682, 298] on div at bounding box center [680, 297] width 7 height 7
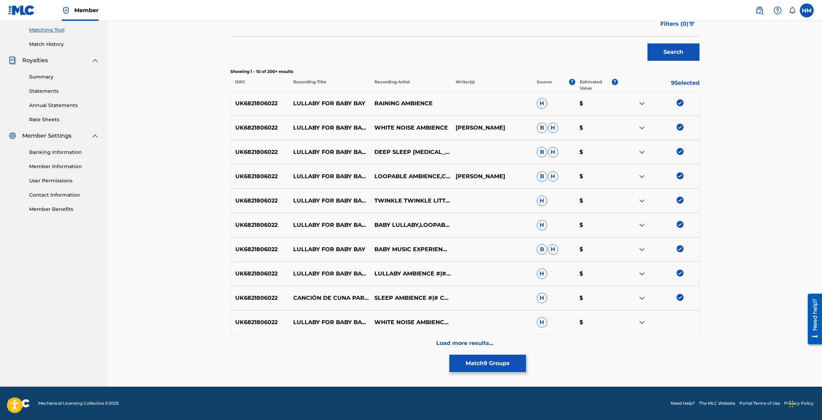
click at [681, 320] on div at bounding box center [680, 321] width 7 height 7
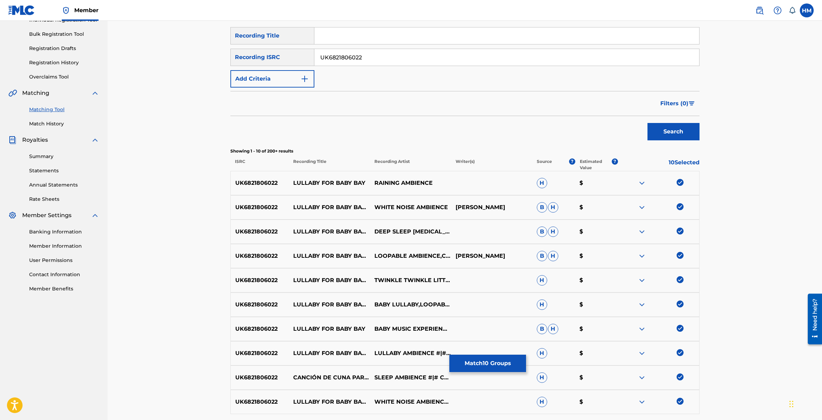
scroll to position [88, 0]
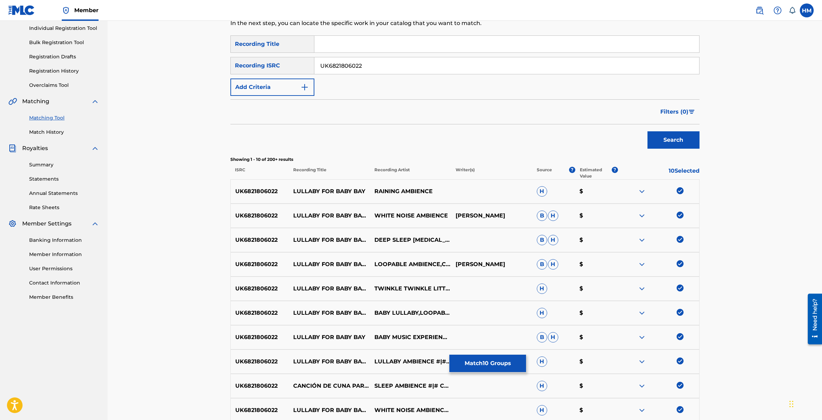
click at [690, 115] on button "Filters ( 0 )" at bounding box center [677, 111] width 43 height 17
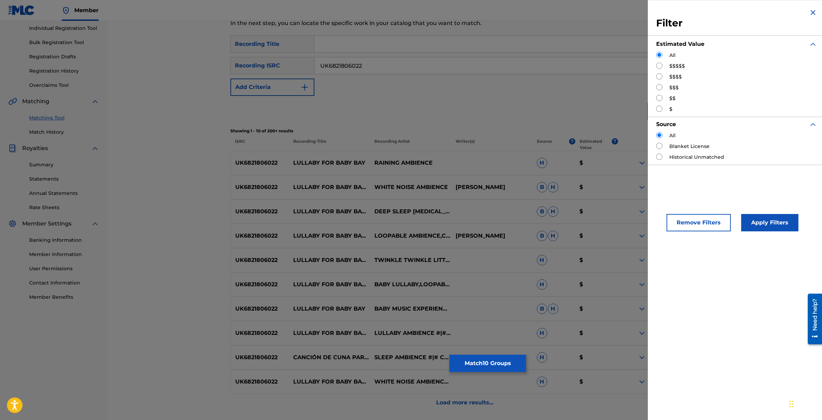
click at [674, 66] on label "$$$$$" at bounding box center [678, 65] width 16 height 7
click at [659, 65] on input "Search Form" at bounding box center [659, 65] width 6 height 6
radio input "true"
click at [767, 225] on button "Apply Filters" at bounding box center [769, 222] width 57 height 17
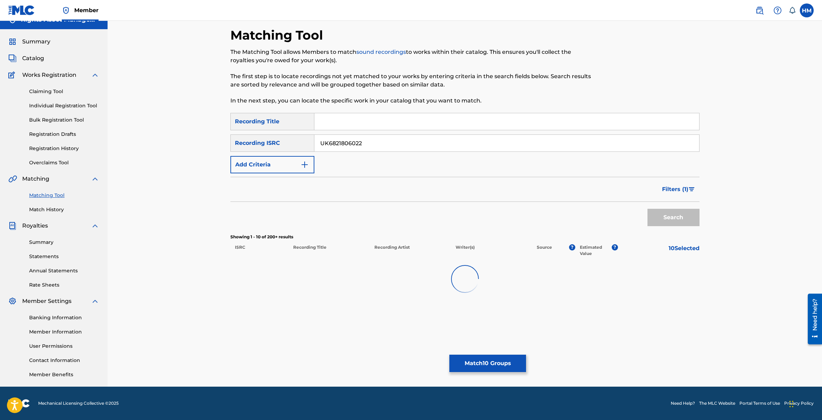
scroll to position [11, 0]
click at [683, 269] on div at bounding box center [680, 267] width 7 height 7
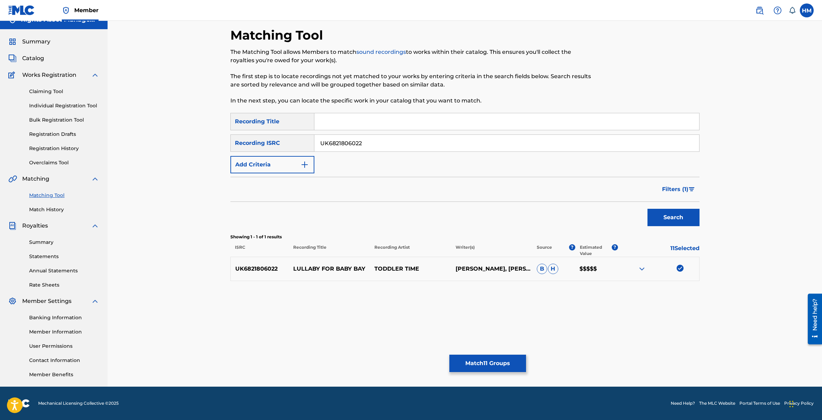
click at [683, 186] on span "Filters ( 1 )" at bounding box center [675, 189] width 26 height 8
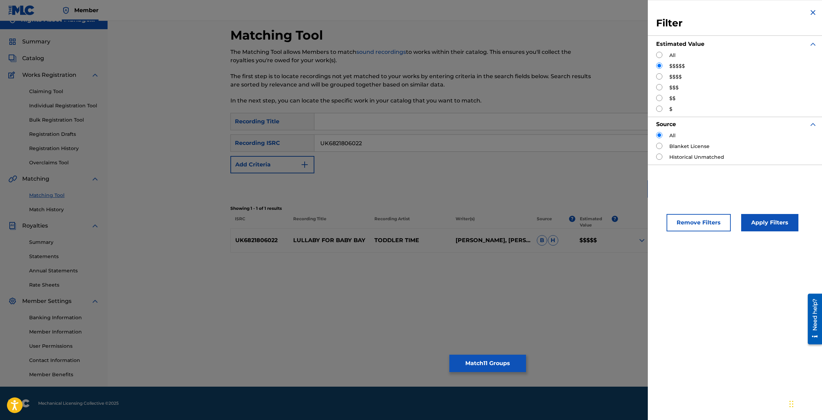
click at [673, 75] on label "$$$$" at bounding box center [676, 76] width 12 height 7
click at [660, 76] on input "Search Form" at bounding box center [659, 76] width 6 height 6
radio input "true"
click at [767, 219] on button "Apply Filters" at bounding box center [769, 222] width 57 height 17
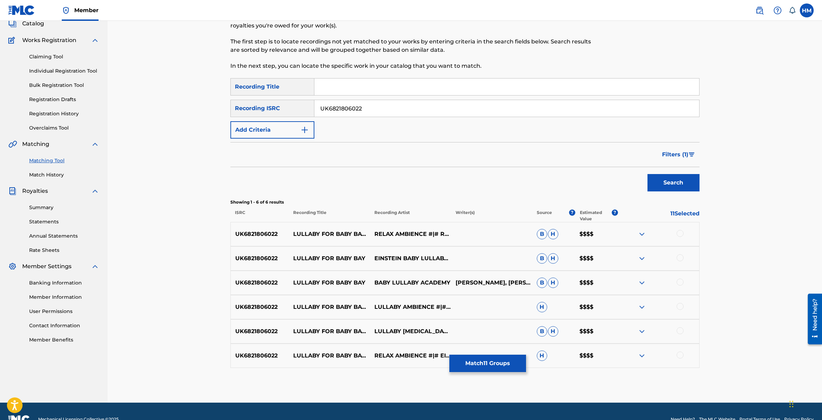
scroll to position [61, 0]
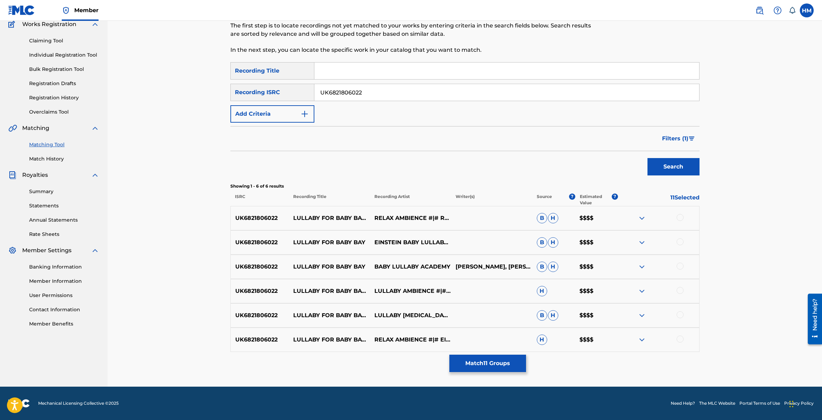
click at [679, 219] on div at bounding box center [680, 217] width 7 height 7
click at [679, 242] on div at bounding box center [680, 241] width 7 height 7
click at [680, 263] on div at bounding box center [680, 265] width 7 height 7
click at [681, 292] on div at bounding box center [680, 290] width 7 height 7
click at [680, 314] on div at bounding box center [680, 314] width 7 height 7
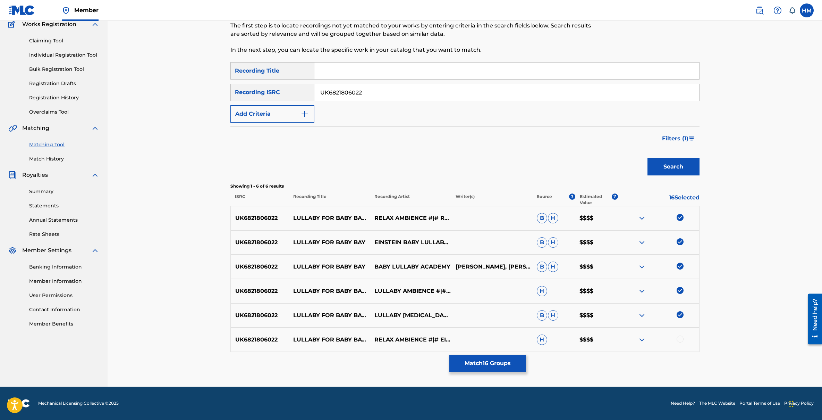
click at [679, 340] on div at bounding box center [680, 338] width 7 height 7
click at [689, 139] on img "Search Form" at bounding box center [692, 138] width 6 height 4
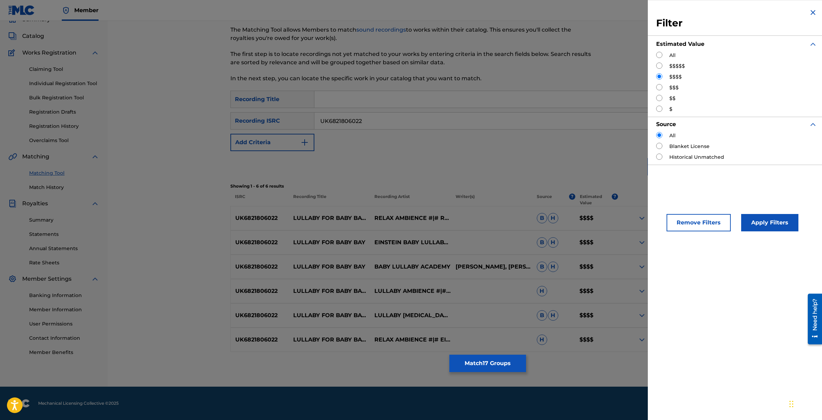
click at [675, 86] on label "$$$" at bounding box center [674, 87] width 9 height 7
click at [659, 87] on input "Search Form" at bounding box center [659, 87] width 6 height 6
radio input "true"
click at [770, 223] on button "Apply Filters" at bounding box center [769, 222] width 57 height 17
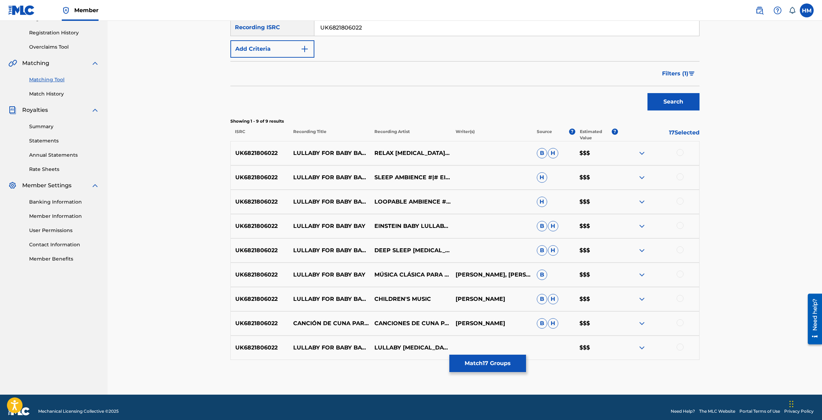
scroll to position [134, 0]
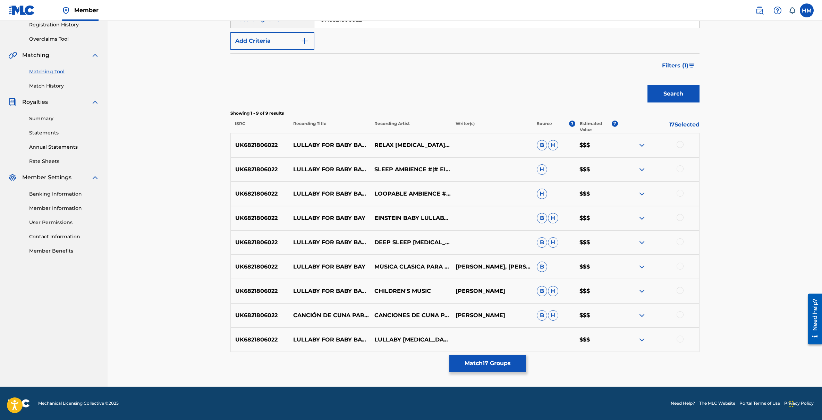
click at [680, 145] on div at bounding box center [680, 144] width 7 height 7
click at [680, 170] on div at bounding box center [680, 168] width 7 height 7
click at [681, 195] on div at bounding box center [680, 193] width 7 height 7
click at [680, 219] on div at bounding box center [680, 217] width 7 height 7
click at [681, 240] on div at bounding box center [680, 241] width 7 height 7
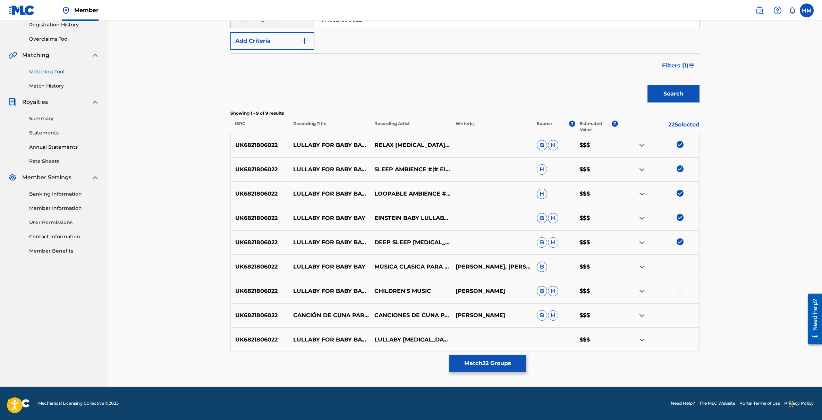
click at [681, 264] on div at bounding box center [680, 265] width 7 height 7
click at [681, 289] on div at bounding box center [680, 290] width 7 height 7
click at [681, 315] on div at bounding box center [680, 314] width 7 height 7
click at [681, 337] on div at bounding box center [680, 338] width 7 height 7
click at [688, 67] on button "Filters ( 1 )" at bounding box center [679, 65] width 42 height 17
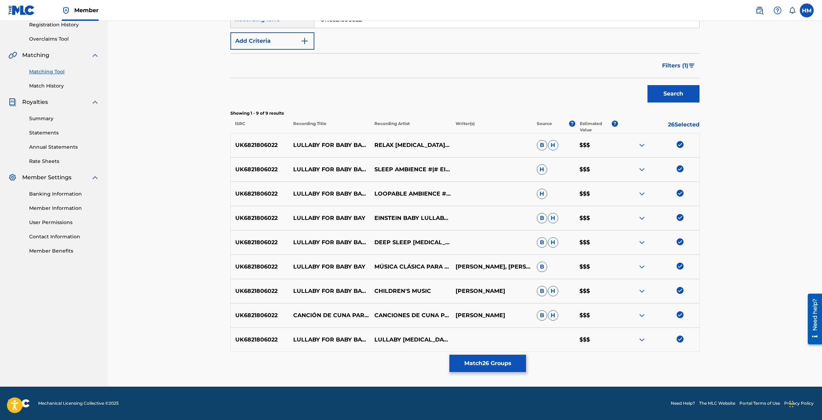
scroll to position [106, 0]
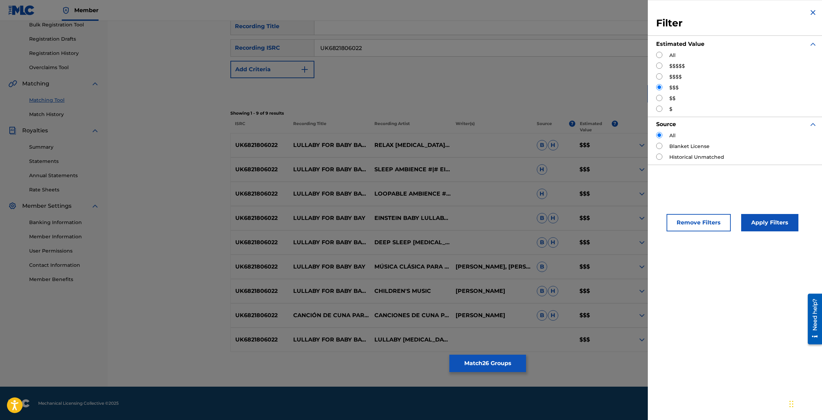
click at [660, 96] on input "Search Form" at bounding box center [659, 98] width 6 height 6
radio input "true"
click at [764, 225] on button "Apply Filters" at bounding box center [769, 222] width 57 height 17
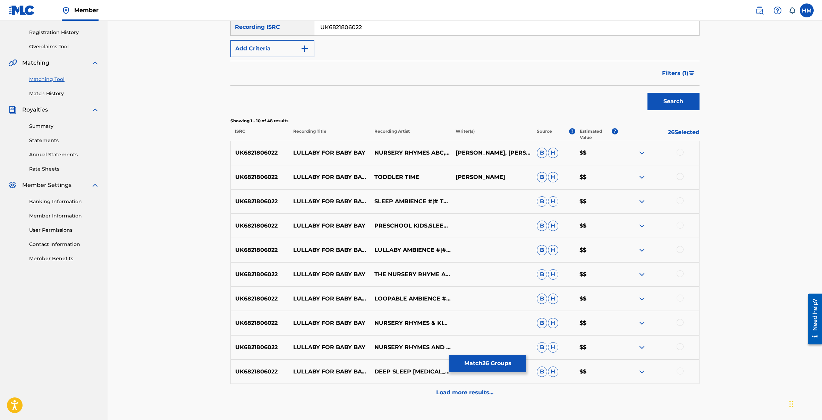
scroll to position [156, 0]
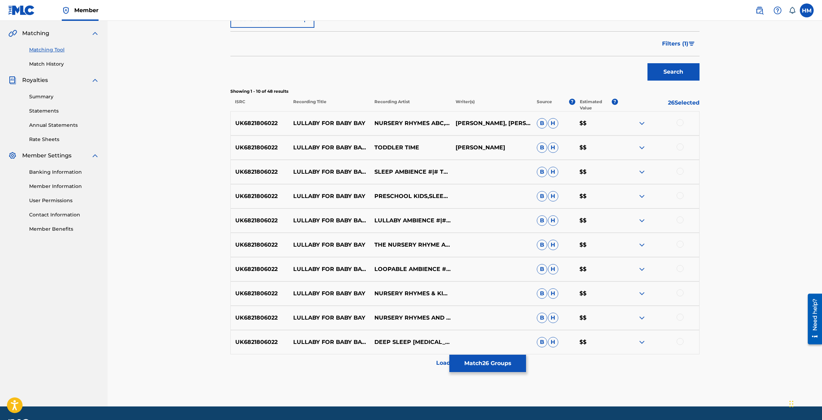
click at [680, 123] on div at bounding box center [680, 122] width 7 height 7
click at [680, 149] on div at bounding box center [680, 146] width 7 height 7
click at [680, 167] on div "UK6821806022 LULLABY FOR BABY BAY (INSTRUMENTAL) SLEEP AMBIENCE #|# TWINKLE TWI…" at bounding box center [464, 172] width 469 height 24
click at [682, 172] on div at bounding box center [680, 171] width 7 height 7
click at [681, 186] on div "UK6821806022 LULLABY FOR BABY BAY PRESCHOOL KIDS,SLEEPING BABY SONGS,BABY SLEEP…" at bounding box center [464, 196] width 469 height 24
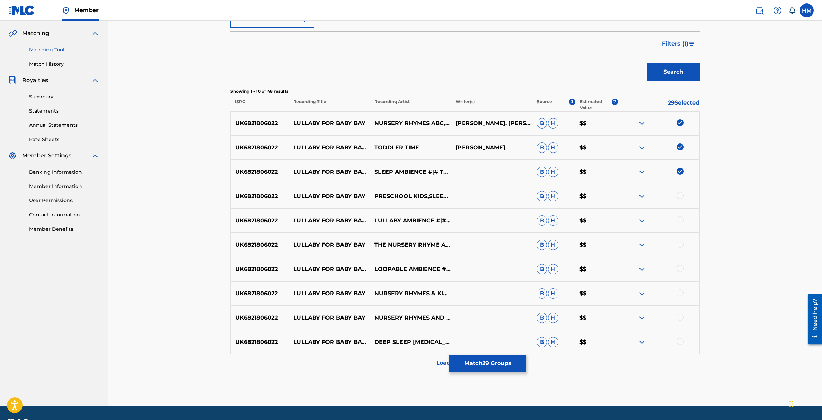
click at [681, 193] on div at bounding box center [680, 195] width 7 height 7
click at [681, 216] on div at bounding box center [680, 219] width 7 height 7
click at [680, 246] on div at bounding box center [680, 244] width 7 height 7
click at [680, 265] on div at bounding box center [680, 268] width 7 height 7
click at [679, 292] on div at bounding box center [680, 292] width 7 height 7
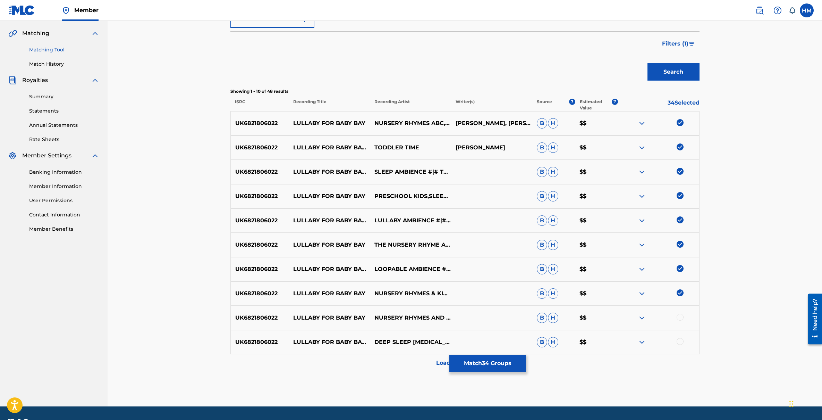
click at [679, 313] on div "UK6821806022 LULLABY FOR BABY BAY NURSERY RHYMES AND KIDS SONGS,RELAXING NURSER…" at bounding box center [464, 317] width 469 height 24
click at [680, 344] on div at bounding box center [680, 341] width 7 height 7
click at [680, 320] on div at bounding box center [680, 316] width 7 height 7
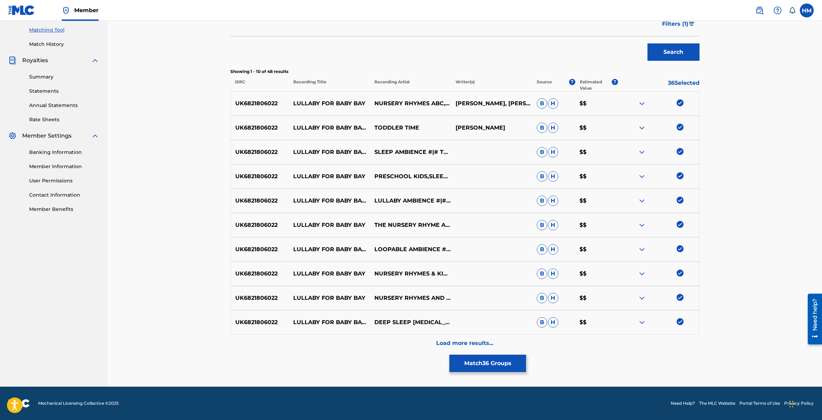
click at [456, 339] on p "Load more results..." at bounding box center [464, 343] width 57 height 8
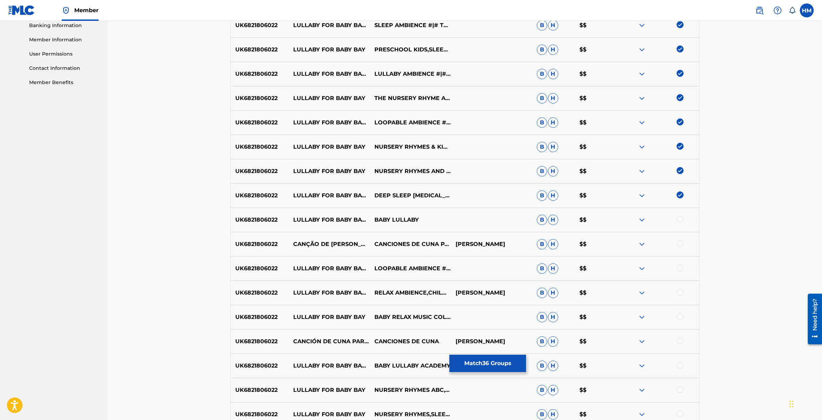
scroll to position [304, 0]
click at [681, 221] on div at bounding box center [658, 218] width 81 height 8
click at [679, 244] on div at bounding box center [680, 242] width 7 height 7
click at [682, 215] on div at bounding box center [680, 217] width 7 height 7
click at [681, 264] on div at bounding box center [680, 266] width 7 height 7
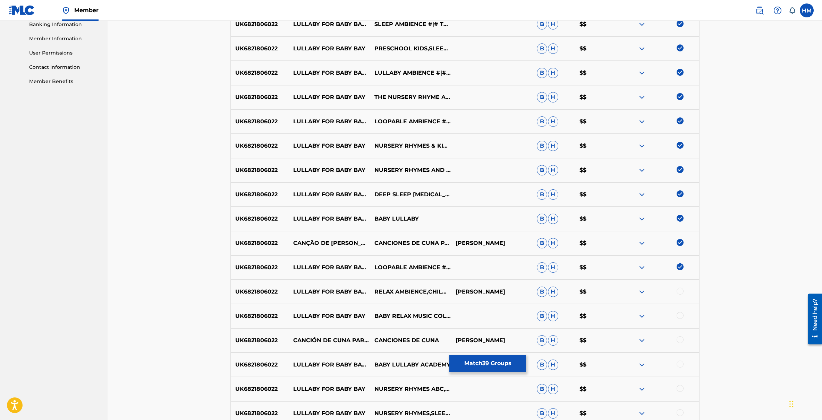
click at [679, 292] on div at bounding box center [680, 290] width 7 height 7
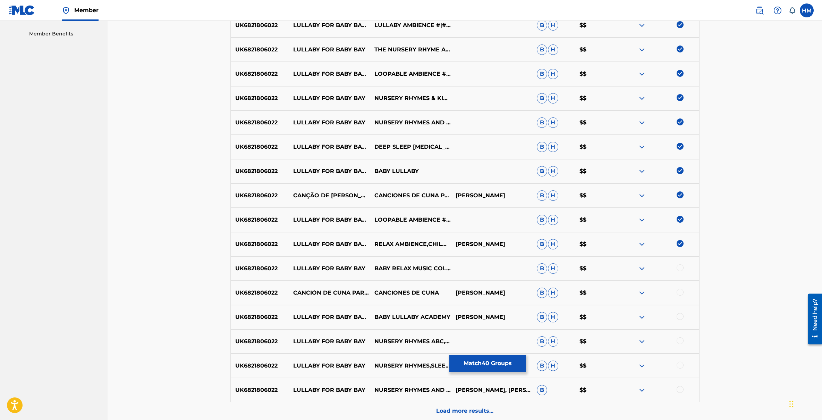
scroll to position [419, 0]
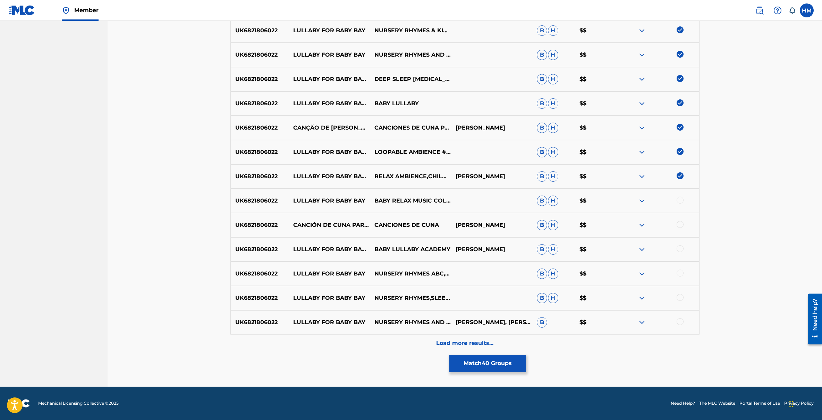
click at [680, 202] on div at bounding box center [680, 199] width 7 height 7
click at [680, 225] on div at bounding box center [680, 224] width 7 height 7
click at [682, 256] on div "UK6821806022 LULLABY FOR BABY BAY (INSTRUMENTAL) BABY LULLABY ACADEMY NIC FAIRS…" at bounding box center [464, 249] width 469 height 24
click at [680, 249] on div at bounding box center [680, 248] width 7 height 7
click at [680, 271] on div at bounding box center [680, 272] width 7 height 7
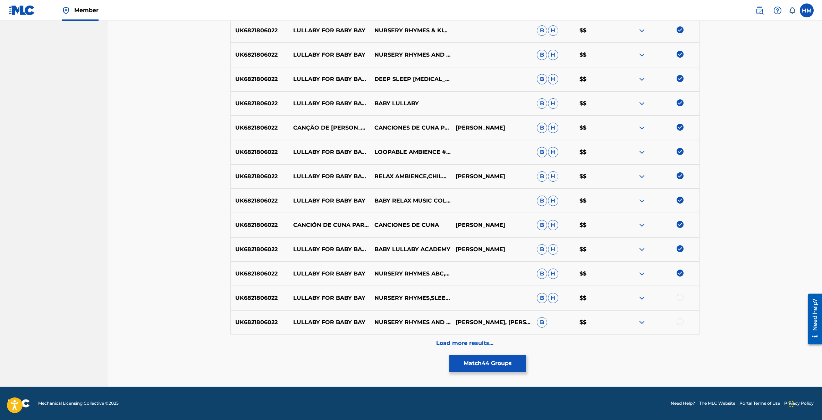
click at [680, 298] on div at bounding box center [680, 297] width 7 height 7
click at [680, 323] on div at bounding box center [680, 321] width 7 height 7
click at [486, 338] on div "Load more results..." at bounding box center [464, 342] width 469 height 17
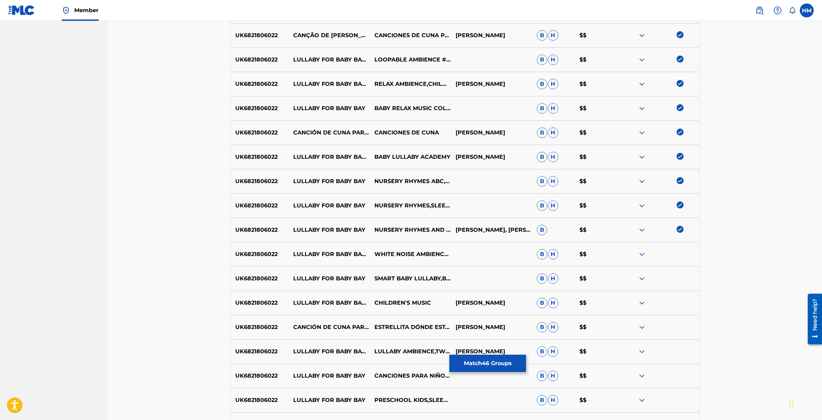
scroll to position [552, 0]
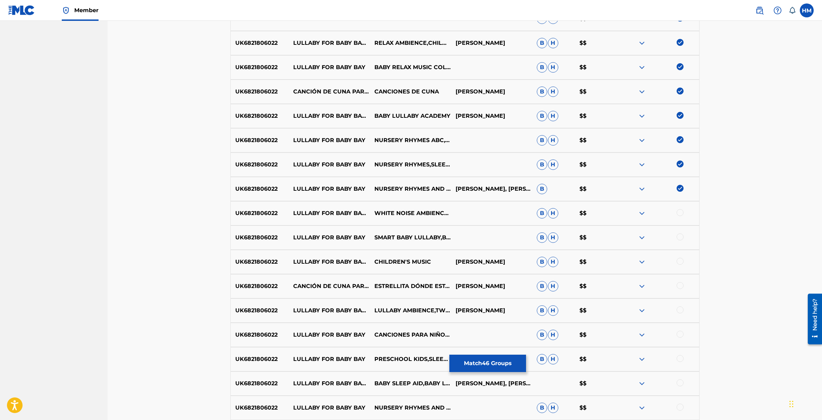
click at [679, 213] on div at bounding box center [680, 212] width 7 height 7
click at [679, 234] on div at bounding box center [680, 236] width 7 height 7
click at [679, 262] on div at bounding box center [680, 261] width 7 height 7
click at [679, 284] on div at bounding box center [680, 285] width 7 height 7
click at [680, 306] on div at bounding box center [680, 309] width 7 height 7
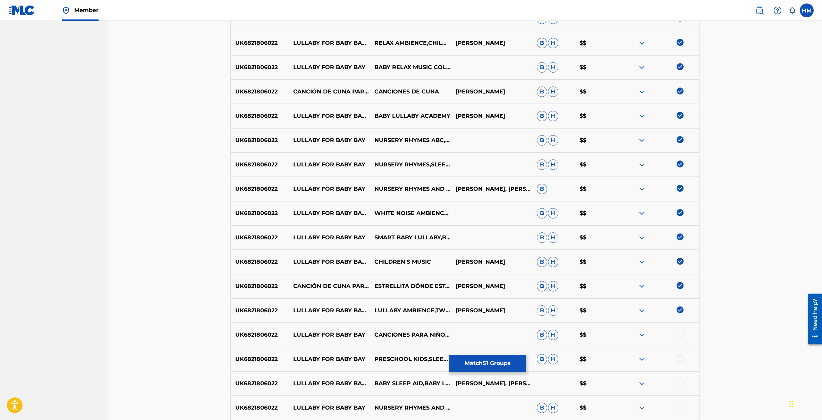
click at [681, 337] on div at bounding box center [680, 333] width 7 height 7
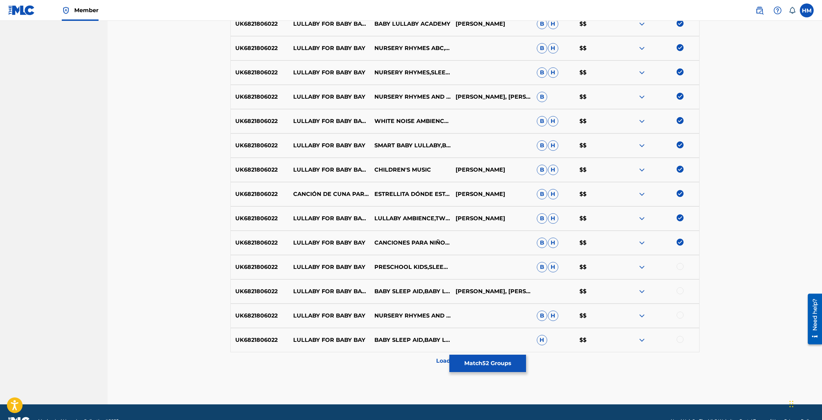
scroll to position [662, 0]
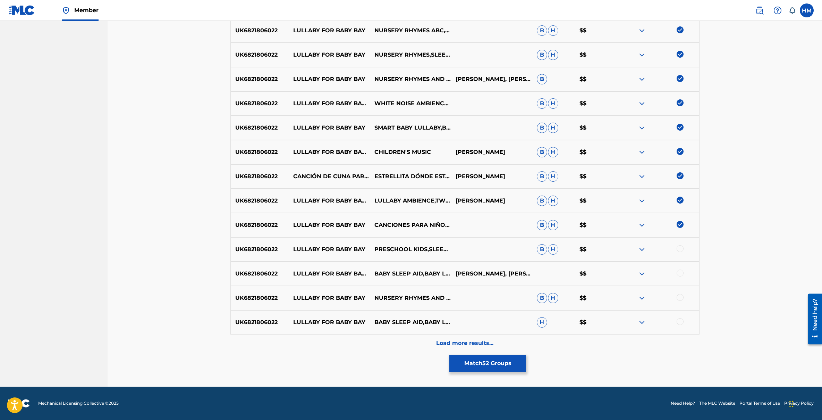
click at [680, 249] on div at bounding box center [680, 248] width 7 height 7
click at [679, 272] on div at bounding box center [680, 272] width 7 height 7
click at [681, 298] on div at bounding box center [680, 297] width 7 height 7
click at [681, 321] on div at bounding box center [680, 321] width 7 height 7
click at [473, 342] on p "Load more results..." at bounding box center [464, 343] width 57 height 8
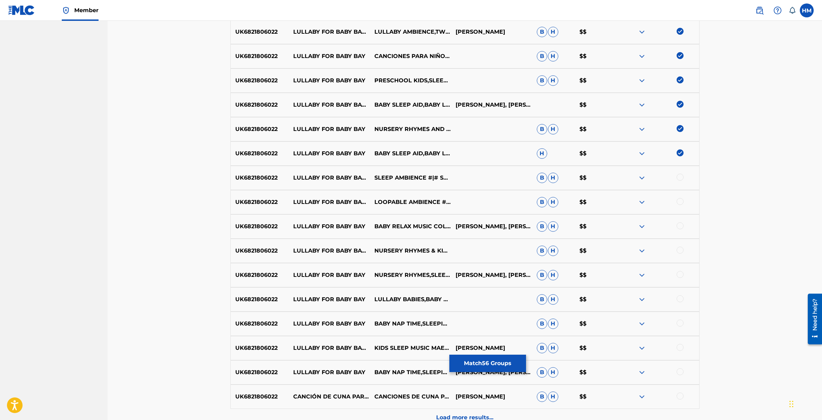
scroll to position [843, 0]
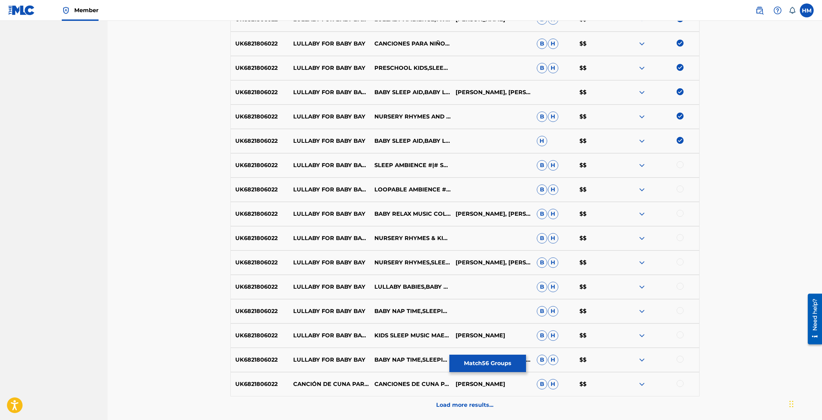
click at [683, 164] on div at bounding box center [680, 164] width 7 height 7
click at [679, 192] on div at bounding box center [680, 188] width 7 height 7
click at [682, 217] on div at bounding box center [658, 214] width 81 height 8
click at [680, 213] on div at bounding box center [680, 213] width 7 height 7
click at [680, 237] on div at bounding box center [680, 237] width 7 height 7
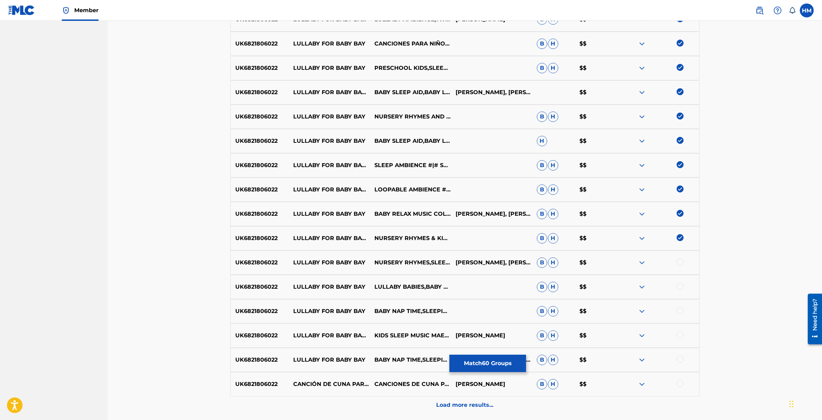
click at [681, 261] on div at bounding box center [680, 261] width 7 height 7
click at [681, 284] on div at bounding box center [680, 286] width 7 height 7
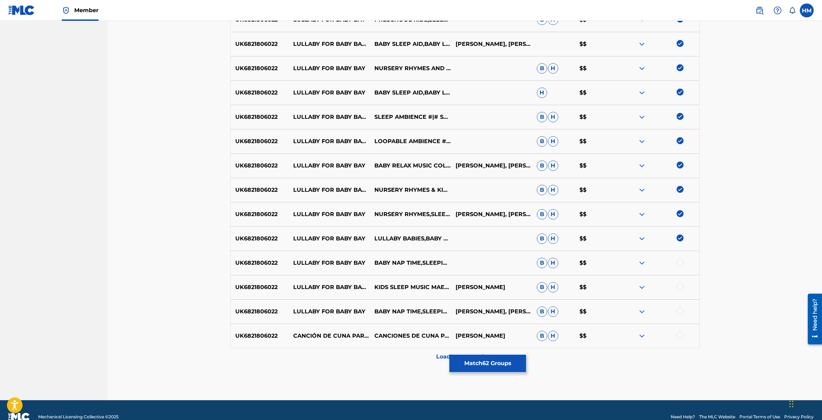
scroll to position [895, 0]
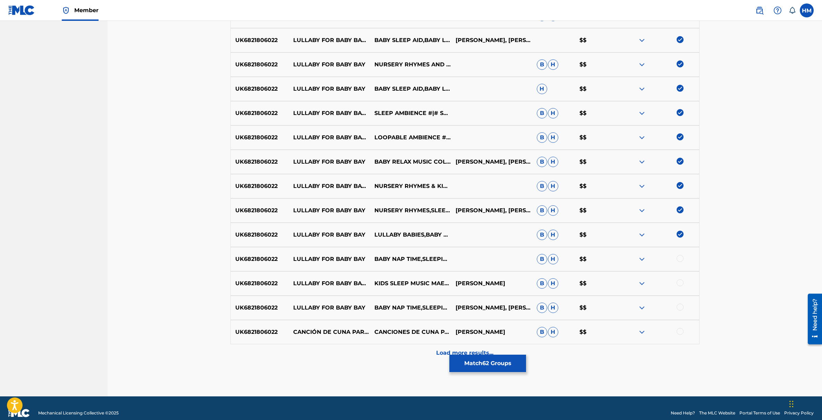
click at [680, 260] on div at bounding box center [680, 258] width 7 height 7
click at [680, 282] on div at bounding box center [680, 282] width 7 height 7
click at [679, 309] on div at bounding box center [680, 306] width 7 height 7
click at [680, 330] on div at bounding box center [680, 331] width 7 height 7
click at [466, 350] on p "Load more results..." at bounding box center [464, 352] width 57 height 8
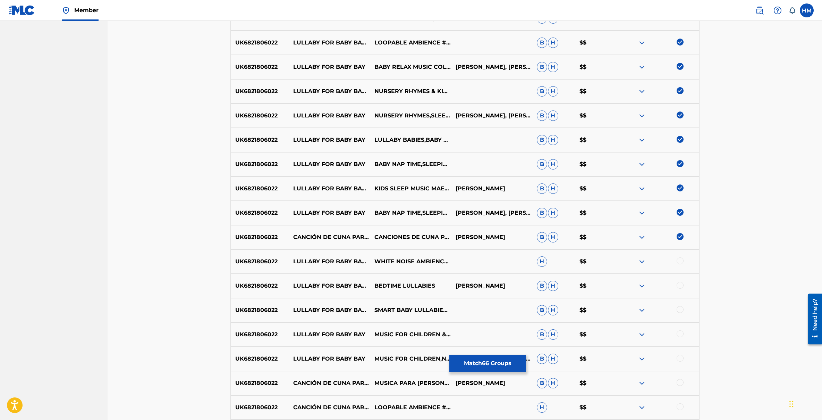
scroll to position [1008, 0]
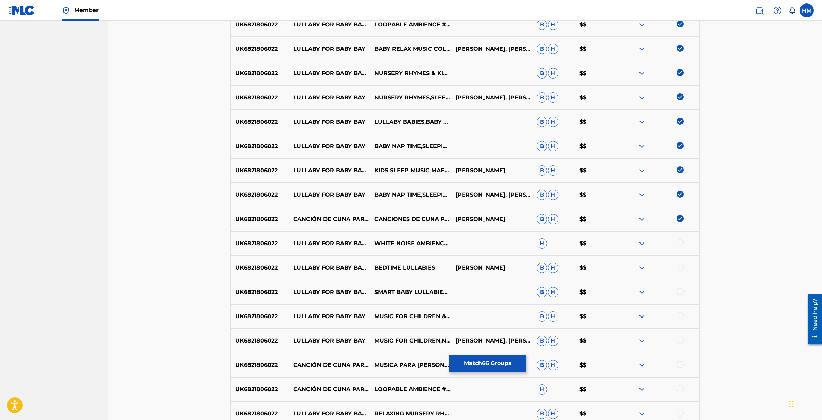
click at [680, 239] on div at bounding box center [680, 242] width 7 height 7
click at [680, 267] on div at bounding box center [680, 266] width 7 height 7
click at [680, 291] on div at bounding box center [680, 291] width 7 height 7
click at [680, 314] on div at bounding box center [680, 315] width 7 height 7
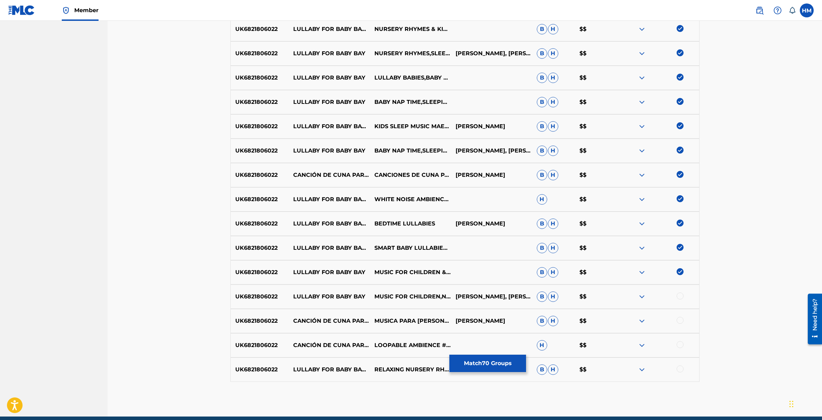
scroll to position [1082, 0]
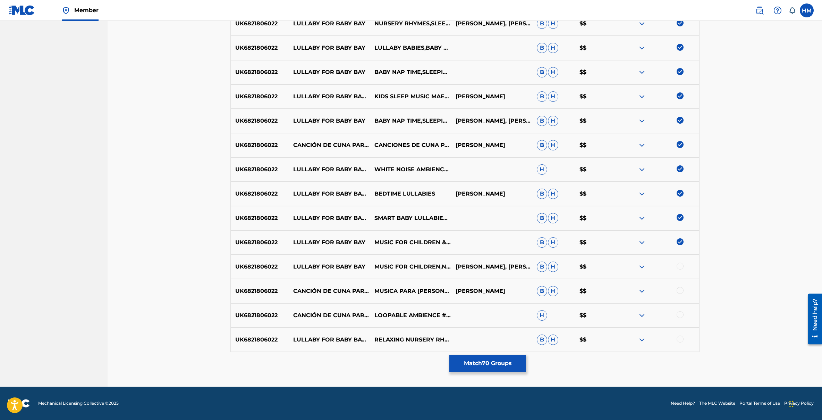
click at [679, 267] on div at bounding box center [680, 265] width 7 height 7
click at [680, 291] on div at bounding box center [680, 290] width 7 height 7
click at [680, 313] on div at bounding box center [680, 314] width 7 height 7
click at [680, 338] on div at bounding box center [680, 338] width 7 height 7
click at [516, 359] on button "Match 74 Groups" at bounding box center [487, 362] width 77 height 17
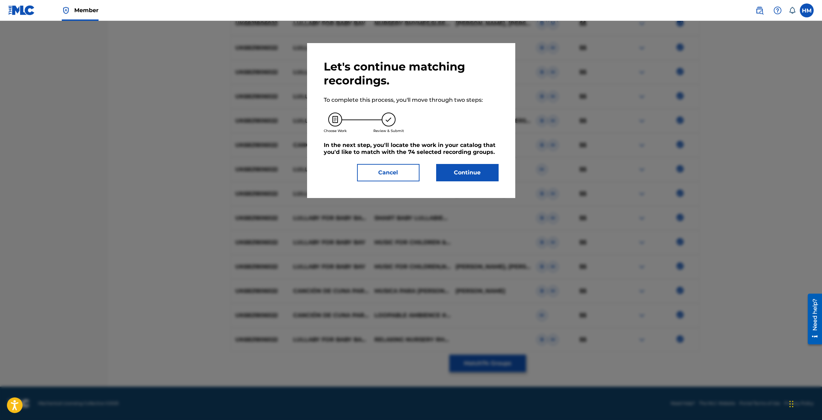
click at [466, 171] on button "Continue" at bounding box center [467, 172] width 62 height 17
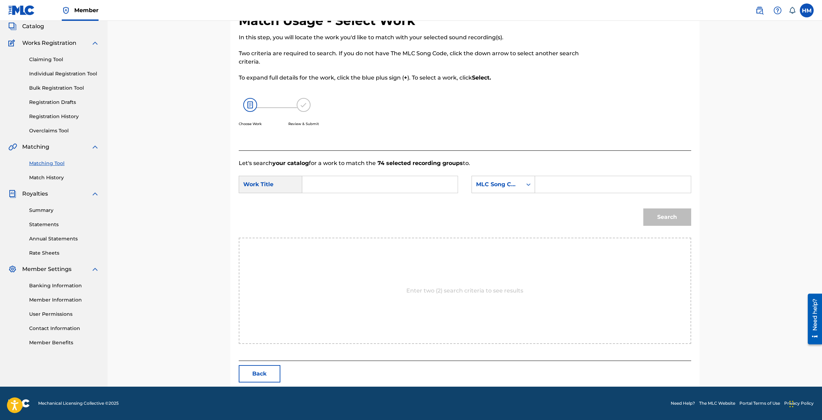
click at [572, 182] on input "Search Form" at bounding box center [613, 184] width 144 height 17
paste input "CK94R2"
type input "CK94R2"
click at [397, 184] on input "Search Form" at bounding box center [380, 184] width 144 height 17
click at [409, 192] on input "Search Form" at bounding box center [380, 184] width 144 height 17
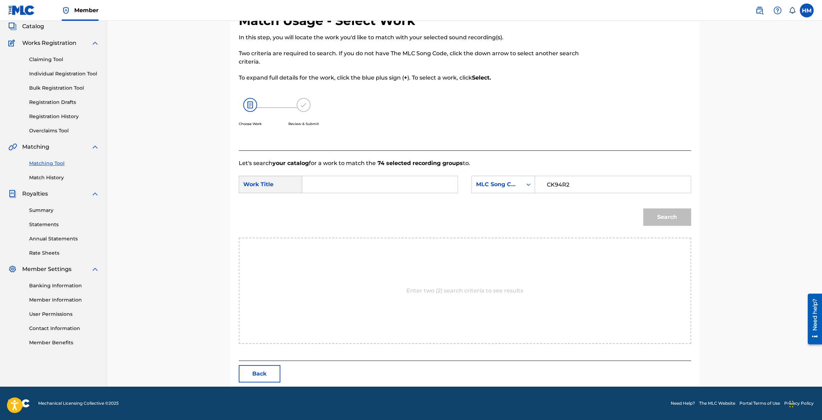
paste input "CANCAO DE [PERSON_NAME] PARA A BABY BAY"
type input "CANCAO DE [PERSON_NAME] PARA A BABY BAY"
click at [672, 219] on button "Search" at bounding box center [667, 216] width 48 height 17
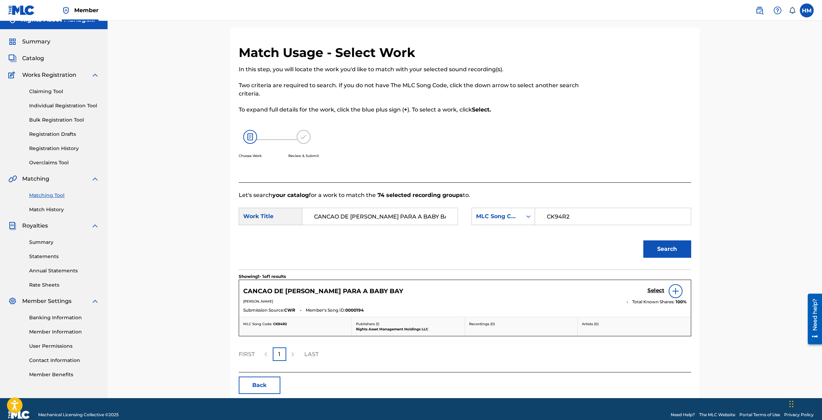
scroll to position [22, 0]
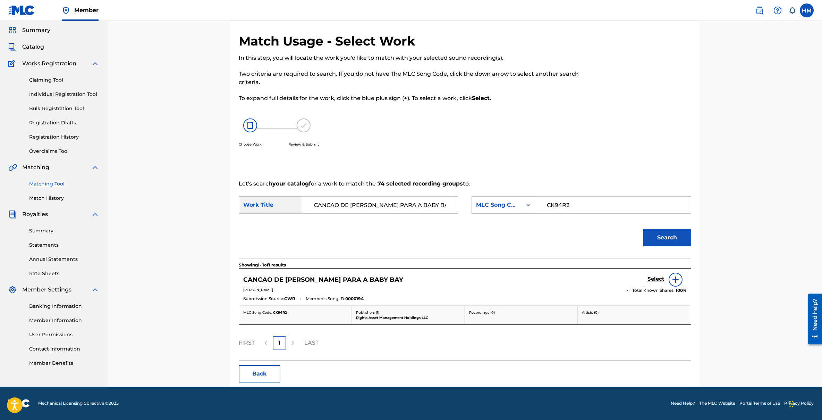
click at [655, 281] on h5 "Select" at bounding box center [656, 279] width 17 height 7
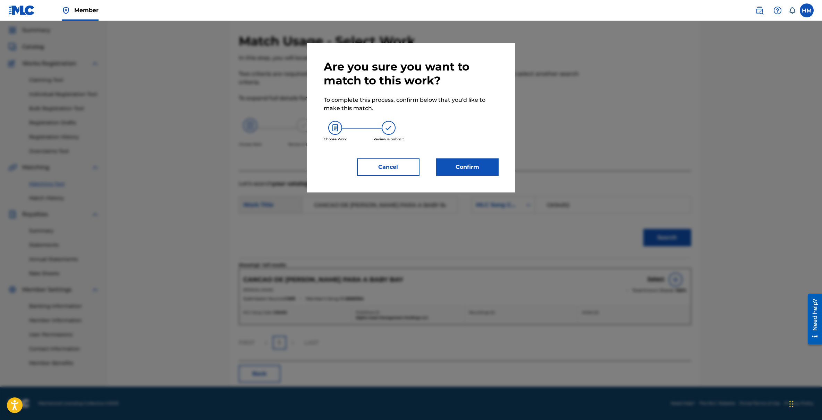
click at [452, 166] on button "Confirm" at bounding box center [467, 166] width 62 height 17
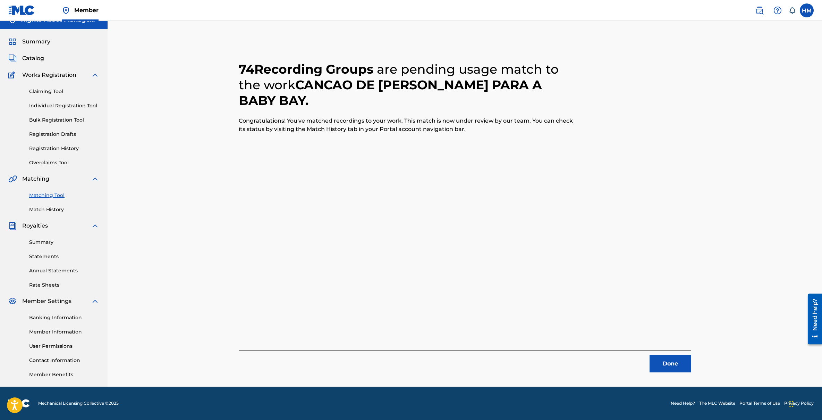
click at [46, 44] on span "Summary" at bounding box center [36, 41] width 28 height 8
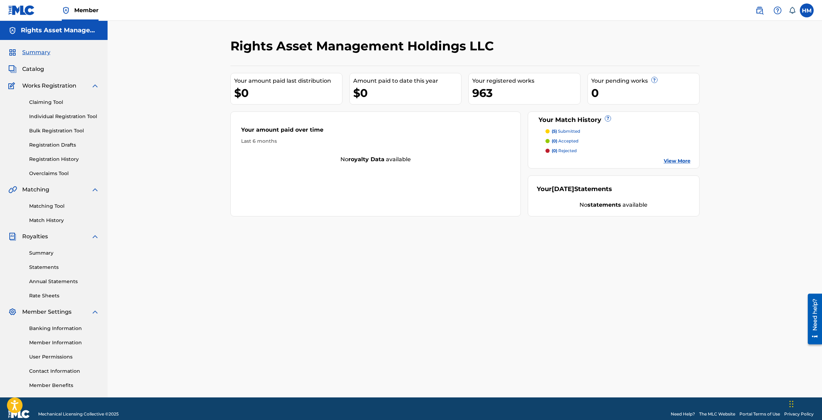
click at [568, 130] on p "(5) submitted" at bounding box center [566, 131] width 28 height 6
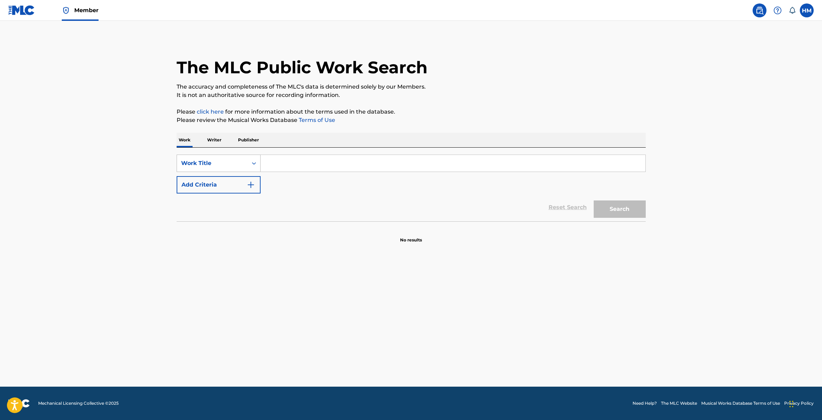
click at [258, 163] on div "Search Form" at bounding box center [254, 163] width 12 height 12
click at [227, 183] on div "MLC Song Code" at bounding box center [218, 180] width 83 height 17
click at [278, 168] on input "Search Form" at bounding box center [453, 163] width 385 height 17
paste input "T52HUE"
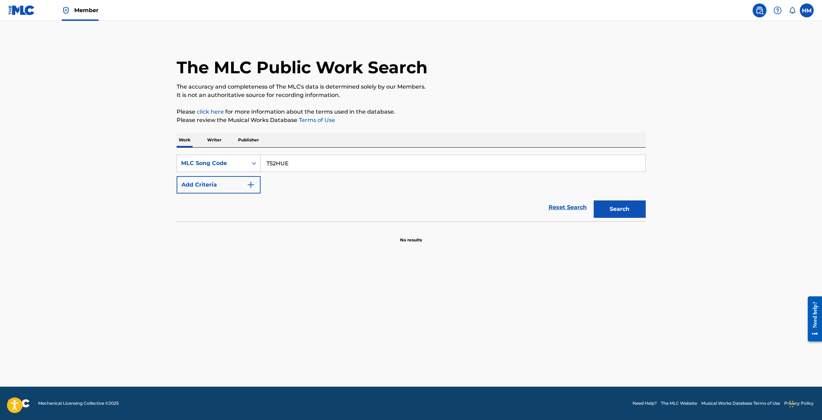
type input "T52HUE"
click at [628, 199] on div "Search" at bounding box center [618, 207] width 56 height 28
click at [630, 207] on button "Search" at bounding box center [620, 208] width 52 height 17
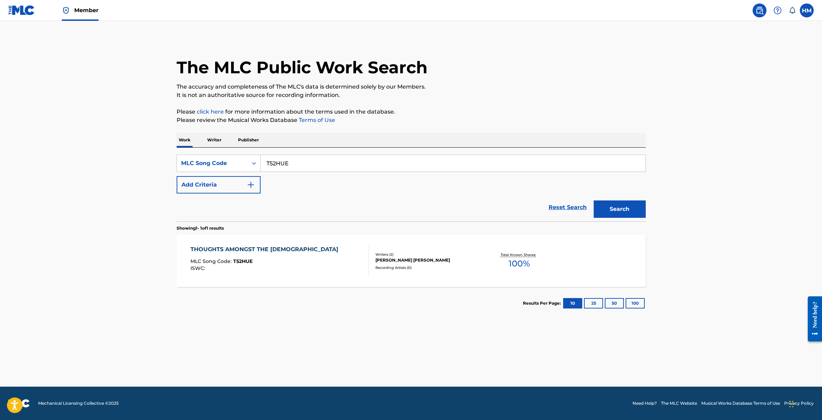
click at [238, 244] on div "THOUGHTS AMONGST THE GODS MLC Song Code : T52HUE ISWC : Writers ( 2 ) GABRIELIU…" at bounding box center [411, 261] width 469 height 52
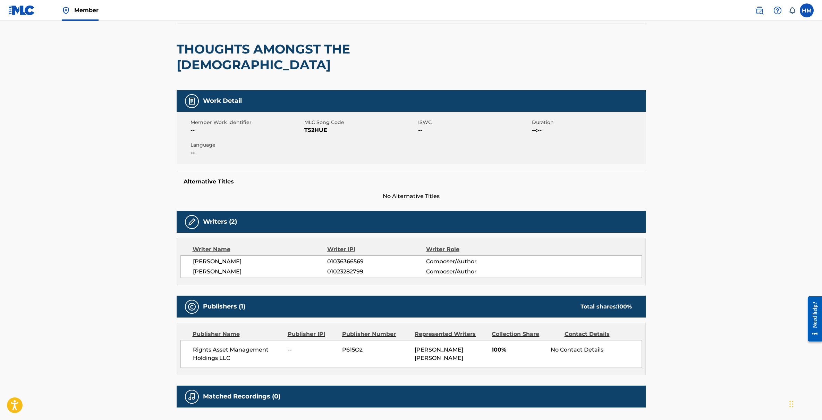
scroll to position [70, 0]
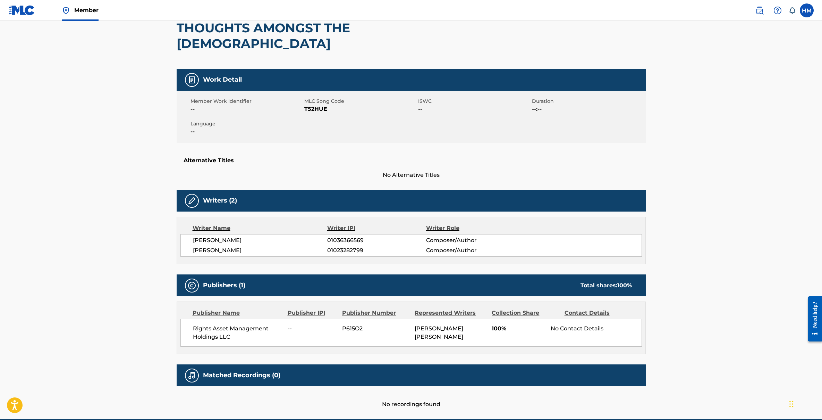
click at [245, 324] on span "Rights Asset Management Holdings LLC" at bounding box center [238, 332] width 90 height 17
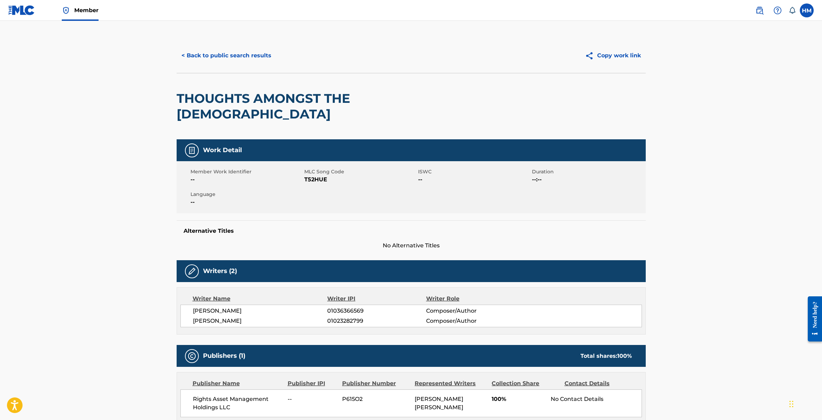
click at [234, 58] on button "< Back to public search results" at bounding box center [227, 55] width 100 height 17
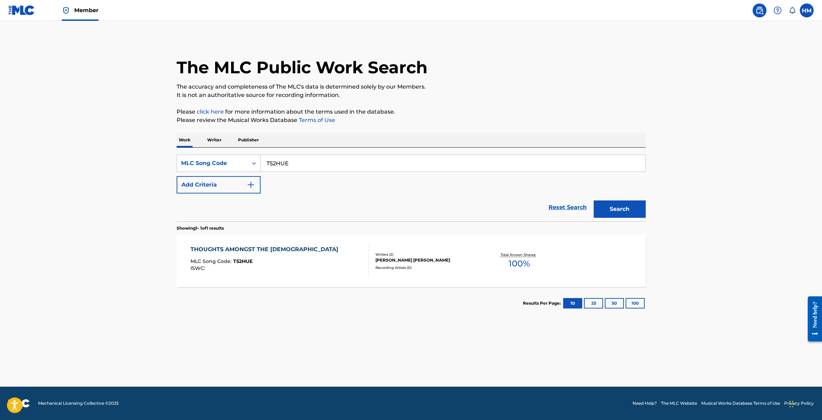
click at [247, 142] on p "Publisher" at bounding box center [248, 140] width 25 height 15
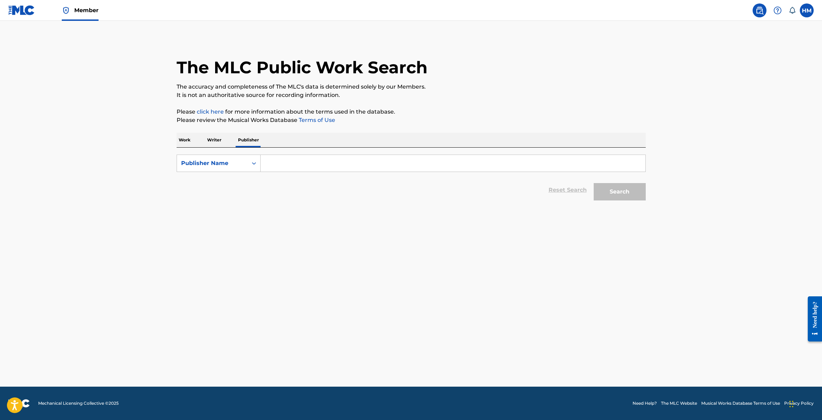
click at [295, 167] on input "Search Form" at bounding box center [453, 163] width 385 height 17
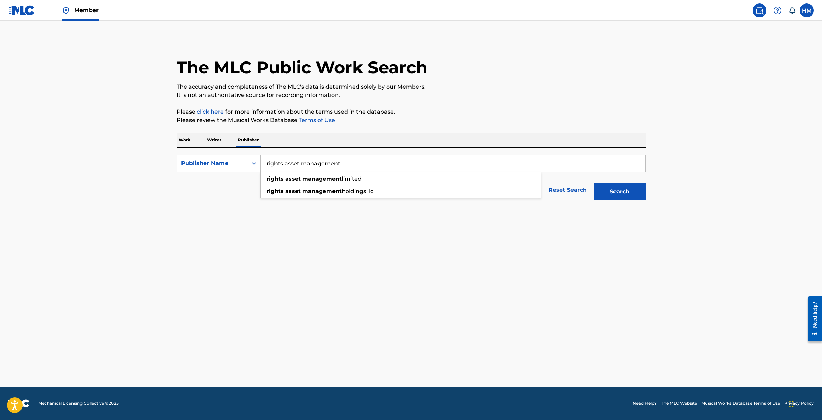
type input "rights asset management"
click at [521, 234] on main "The MLC Public Work Search The accuracy and completeness of The MLC's data is d…" at bounding box center [411, 203] width 822 height 365
click at [625, 185] on button "Search" at bounding box center [620, 191] width 52 height 17
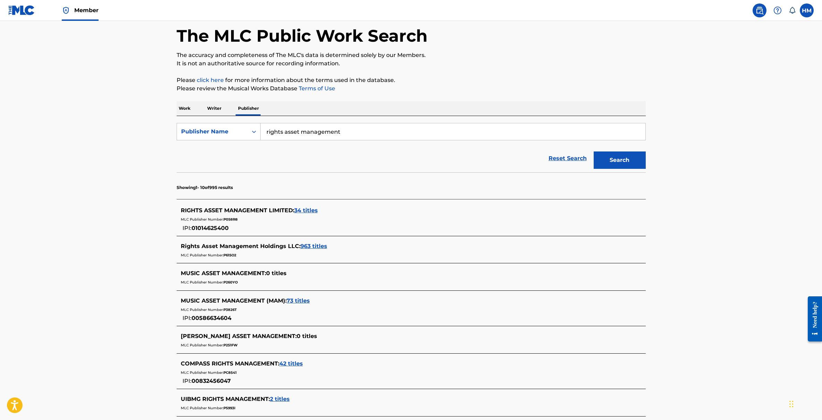
scroll to position [32, 0]
click at [188, 107] on p "Work" at bounding box center [185, 107] width 16 height 15
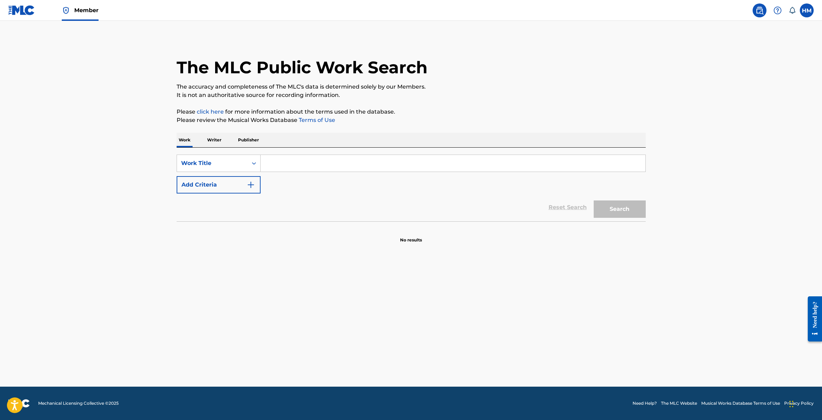
click at [280, 165] on input "Search Form" at bounding box center [453, 163] width 385 height 17
paste input "Can��o de Ninar para a Baby Bay"
click at [287, 163] on input "Can��o de Ninar para a Baby Bay" at bounding box center [453, 163] width 385 height 17
drag, startPoint x: 292, startPoint y: 163, endPoint x: 260, endPoint y: 165, distance: 32.3
click at [260, 165] on div "SearchWithCriteriadaa26483-b6d5-4cf5-a820-a773d5f0a944 Work Title Can��o de Nin…" at bounding box center [411, 162] width 469 height 17
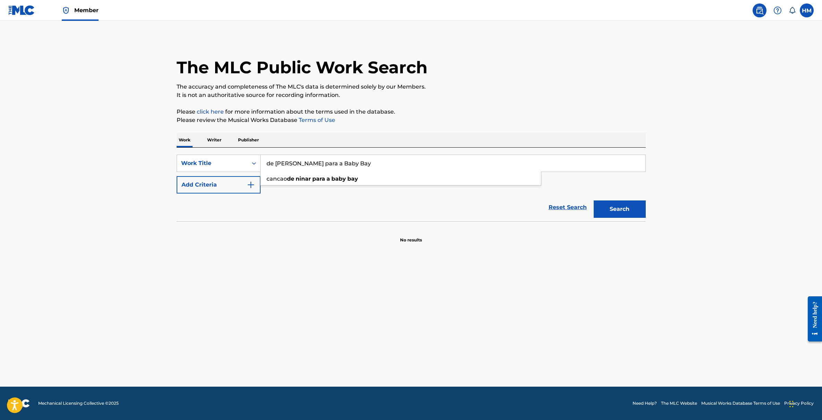
type input "de Ninar para a Baby Bay"
click at [630, 209] on button "Search" at bounding box center [620, 208] width 52 height 17
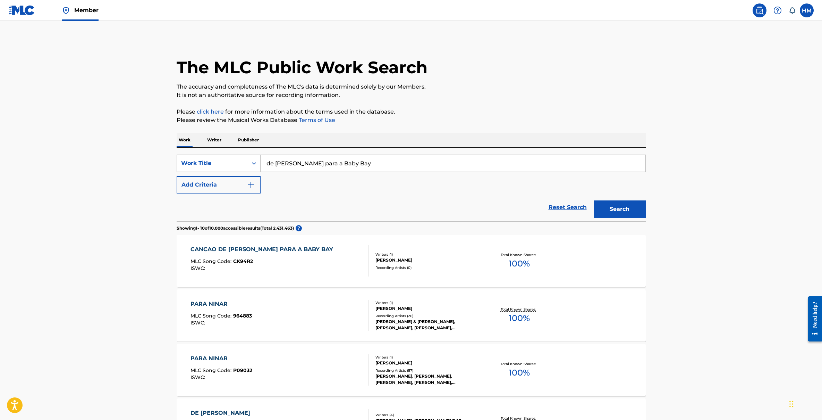
click at [302, 255] on div "CANCAO DE NINAR PARA A BABY BAY MLC Song Code : CK94R2 ISWC :" at bounding box center [264, 260] width 146 height 31
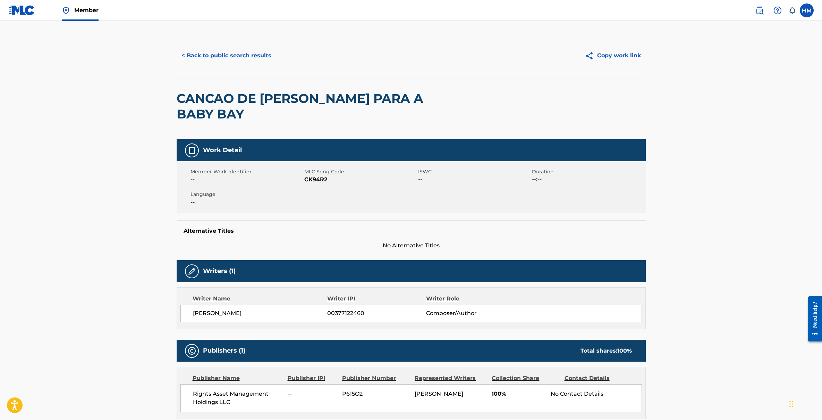
click at [315, 175] on span "CK94R2" at bounding box center [360, 179] width 112 height 8
copy span "CK94R2"
click at [315, 175] on span "CK94R2" at bounding box center [360, 179] width 112 height 8
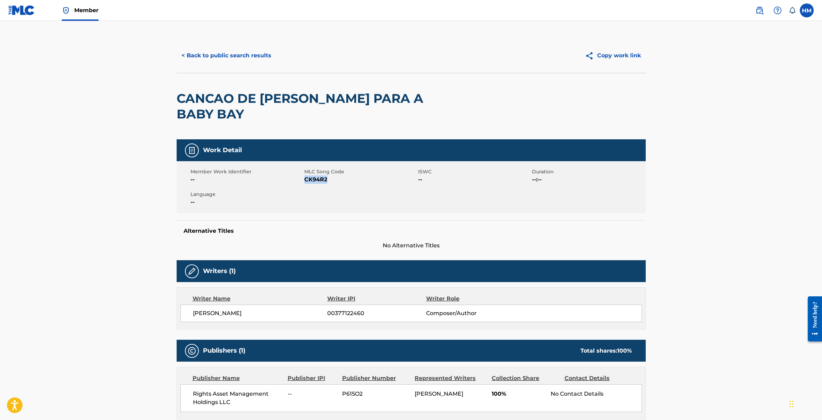
click at [212, 97] on h2 "CANCAO DE [PERSON_NAME] PARA A BABY BAY" at bounding box center [317, 106] width 281 height 31
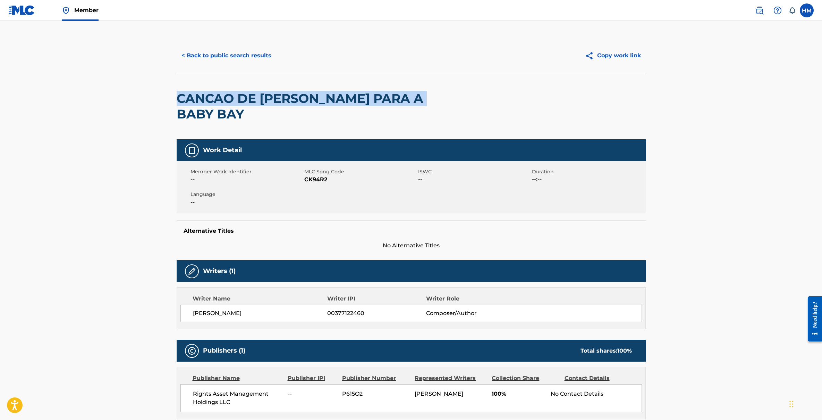
drag, startPoint x: 178, startPoint y: 98, endPoint x: 425, endPoint y: 99, distance: 246.8
click at [425, 99] on h2 "CANCAO DE [PERSON_NAME] PARA A BABY BAY" at bounding box center [317, 106] width 281 height 31
copy h2 "CANCAO DE [PERSON_NAME] PARA A BABY BAY"
